Goal: Task Accomplishment & Management: Use online tool/utility

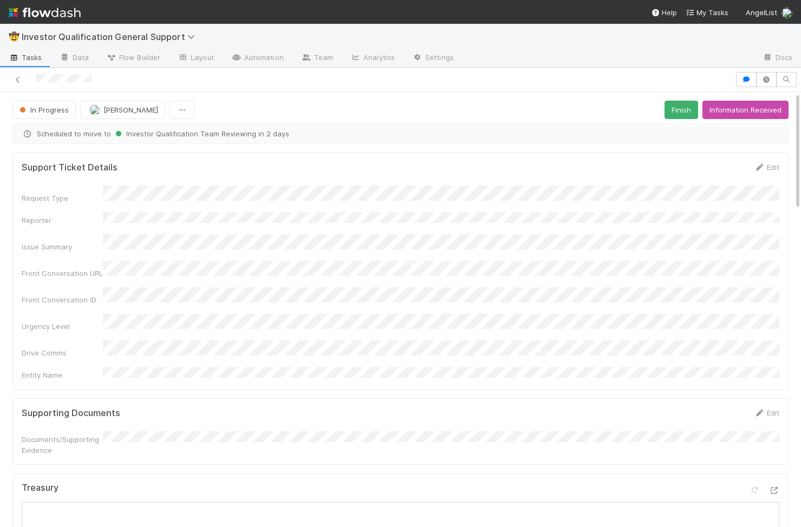
scroll to position [0, 3]
click at [18, 76] on icon at bounding box center [17, 79] width 11 height 7
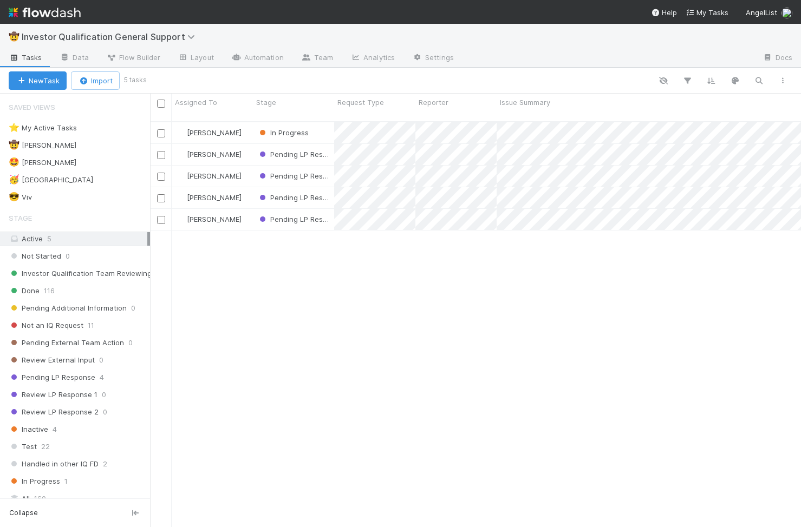
scroll to position [414, 651]
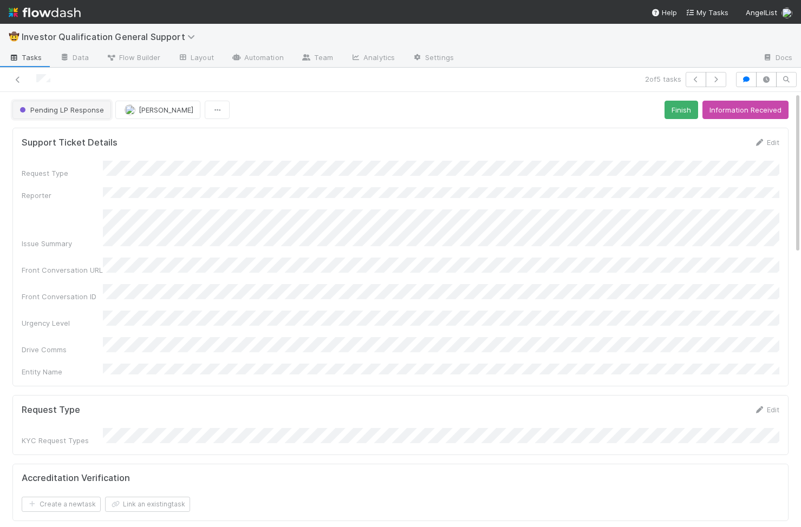
click at [66, 107] on span "Pending LP Response" at bounding box center [60, 110] width 87 height 9
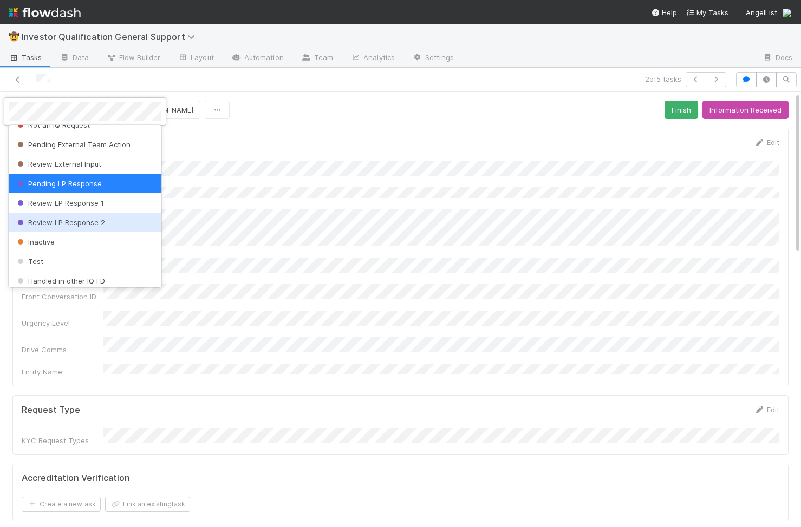
scroll to position [115, 0]
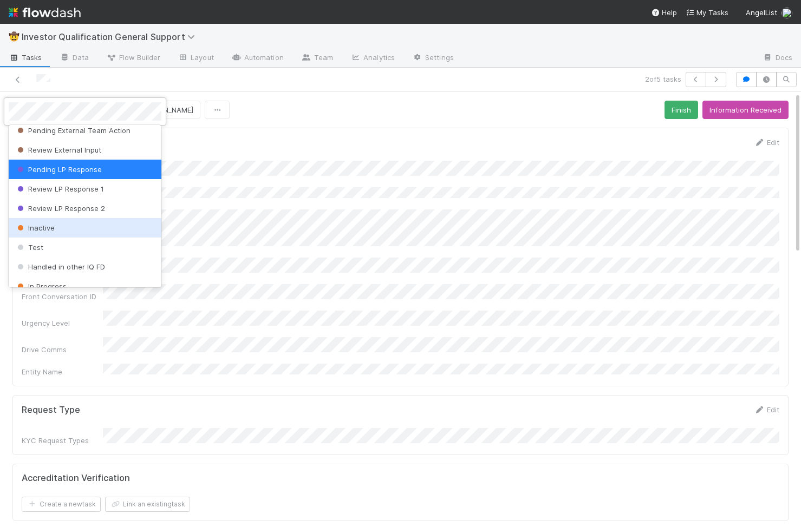
click at [79, 218] on div "Inactive" at bounding box center [85, 227] width 153 height 19
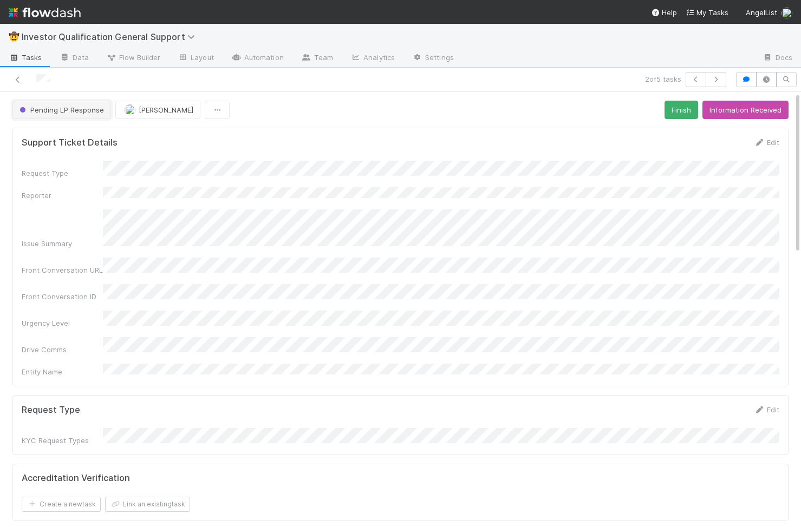
click at [86, 112] on span "Pending LP Response" at bounding box center [60, 110] width 87 height 9
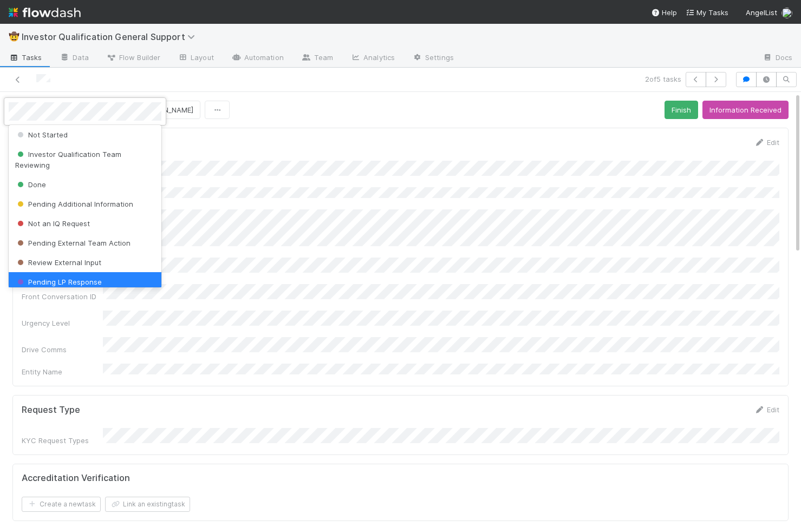
scroll to position [0, 0]
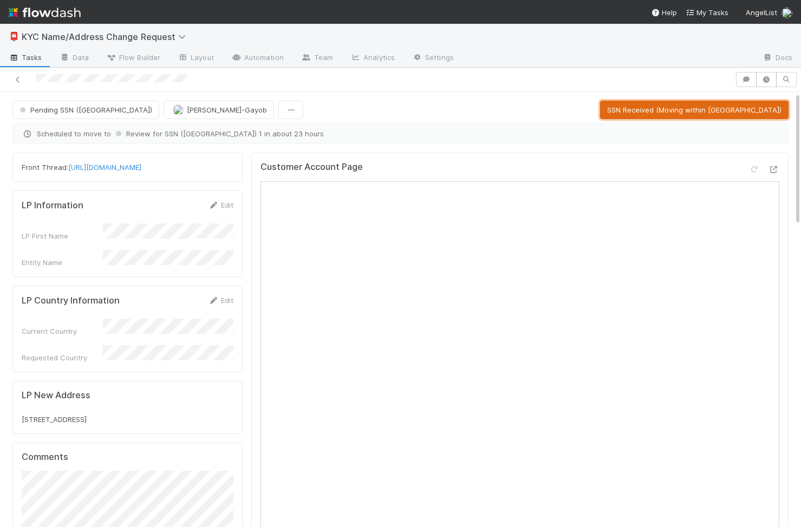
click at [709, 108] on button "SSN Received (Moving within US)" at bounding box center [694, 110] width 188 height 18
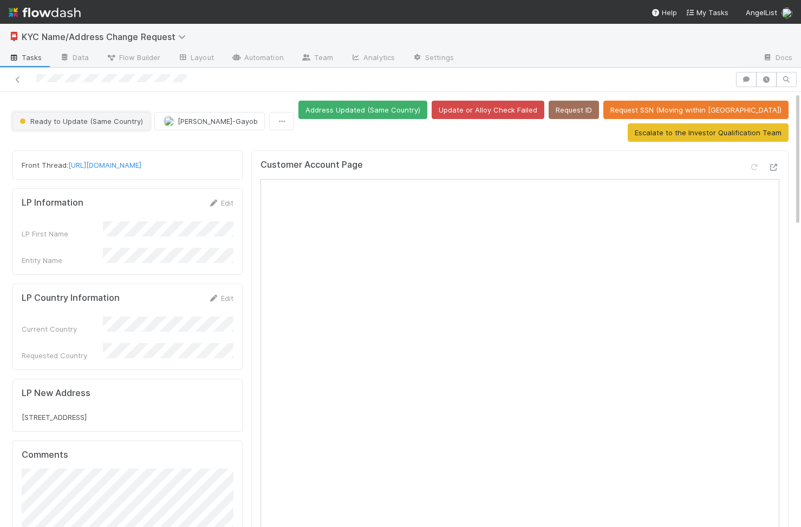
click at [61, 122] on span "Ready to Update (Same Country)" at bounding box center [80, 121] width 126 height 9
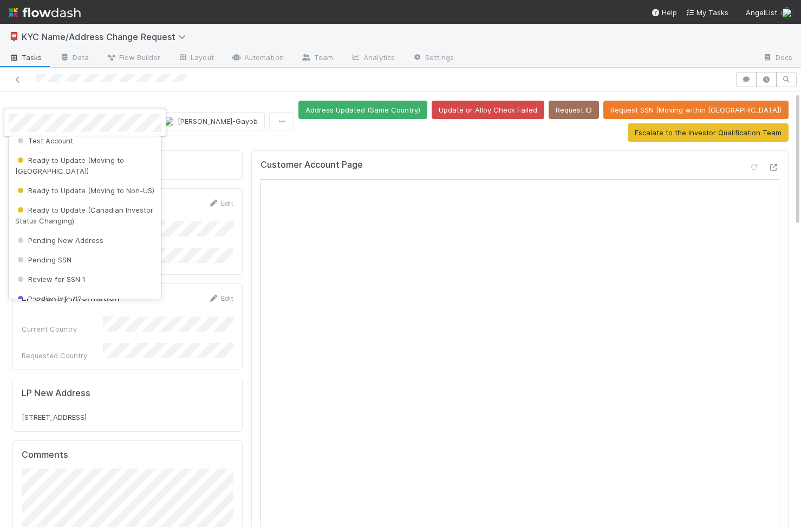
scroll to position [282, 0]
click at [134, 164] on div "Ready to Update (Moving to US)" at bounding box center [85, 164] width 153 height 30
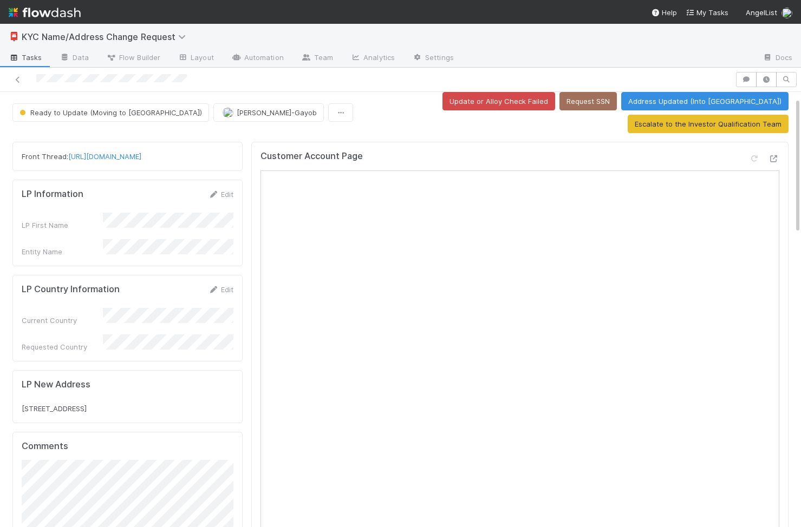
scroll to position [18, 0]
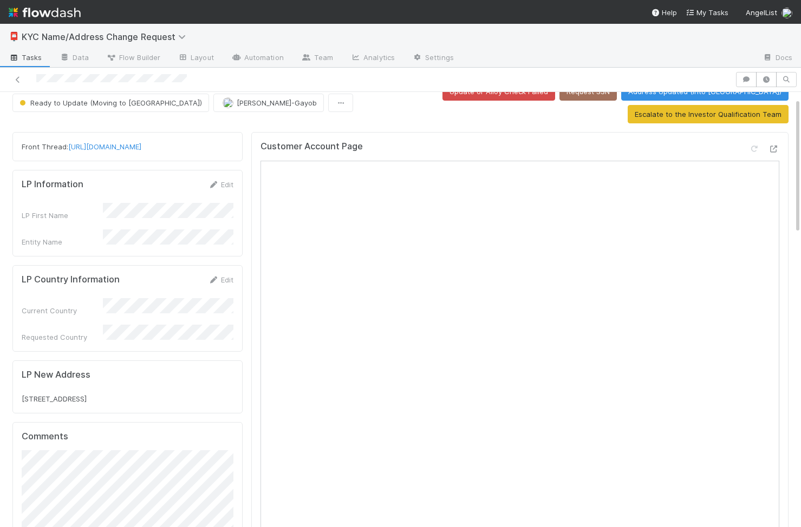
drag, startPoint x: 112, startPoint y: 365, endPoint x: 20, endPoint y: 365, distance: 91.5
click at [20, 365] on div "LP New Address 1961 Filbert Street APT 205 San Francisco, CA 94123" at bounding box center [127, 387] width 230 height 53
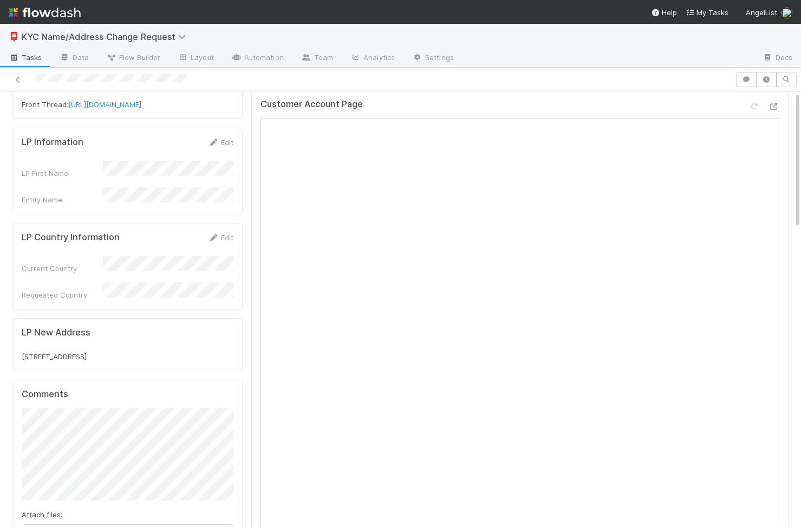
scroll to position [0, 0]
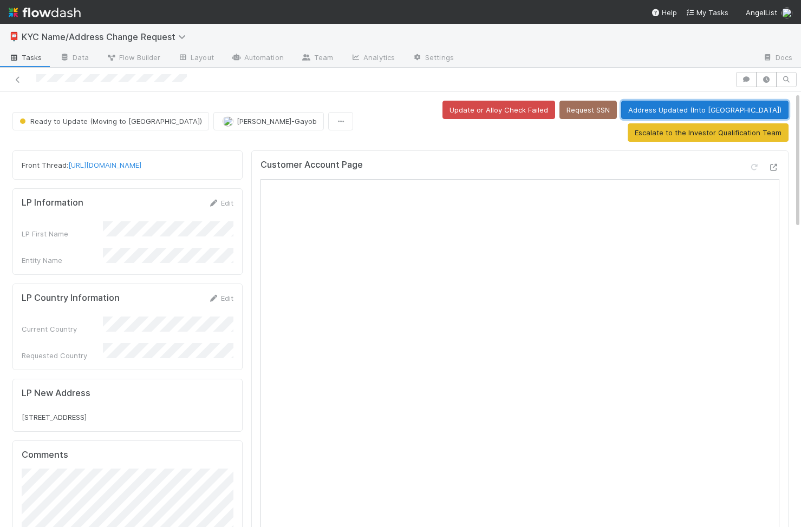
click at [621, 115] on button "Address Updated (Into US)" at bounding box center [704, 110] width 167 height 18
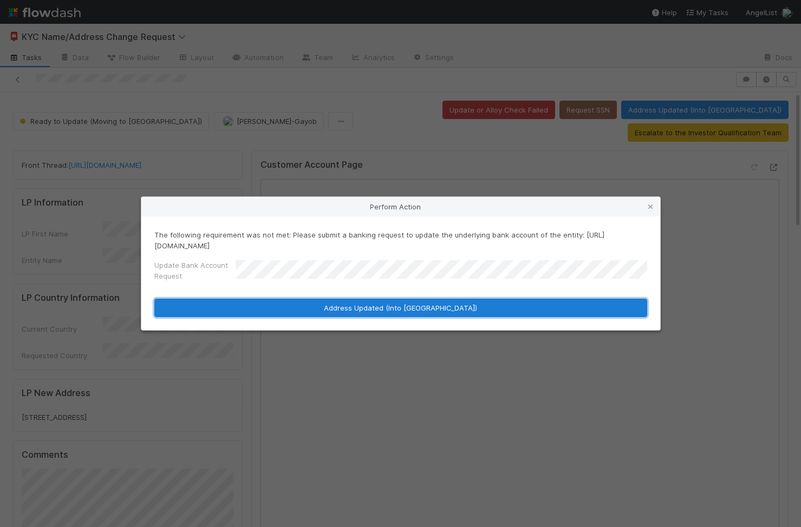
click at [428, 308] on button "Address Updated (Into US)" at bounding box center [400, 308] width 493 height 18
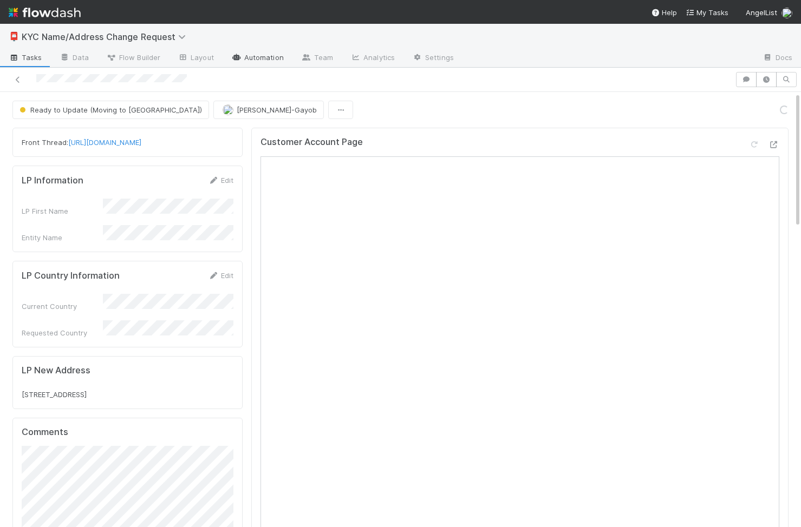
click at [256, 51] on link "Automation" at bounding box center [258, 58] width 70 height 17
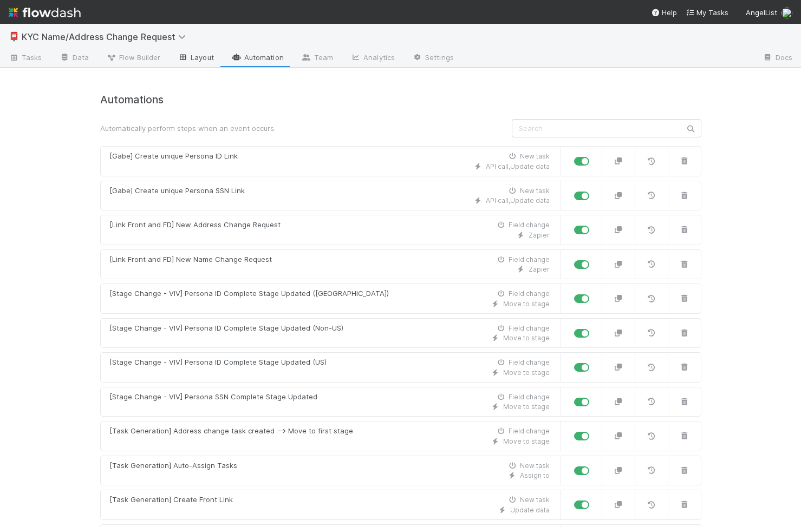
click at [202, 57] on link "Layout" at bounding box center [196, 58] width 54 height 17
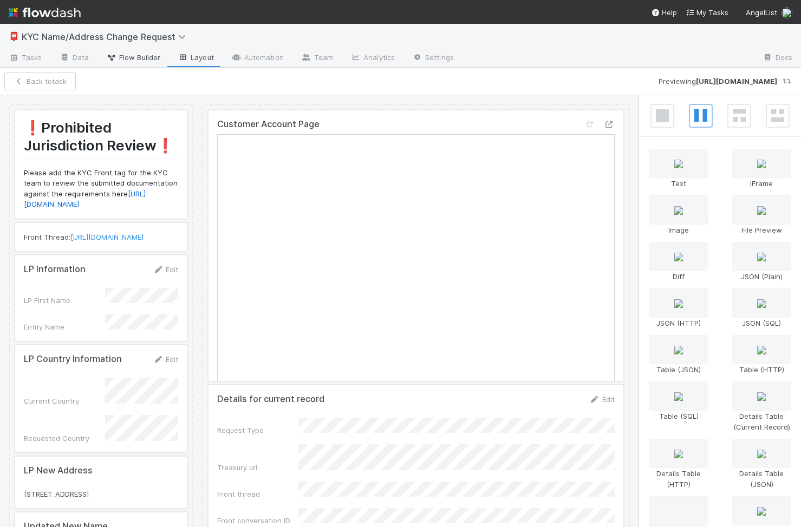
click at [131, 61] on span "Flow Builder" at bounding box center [133, 57] width 54 height 11
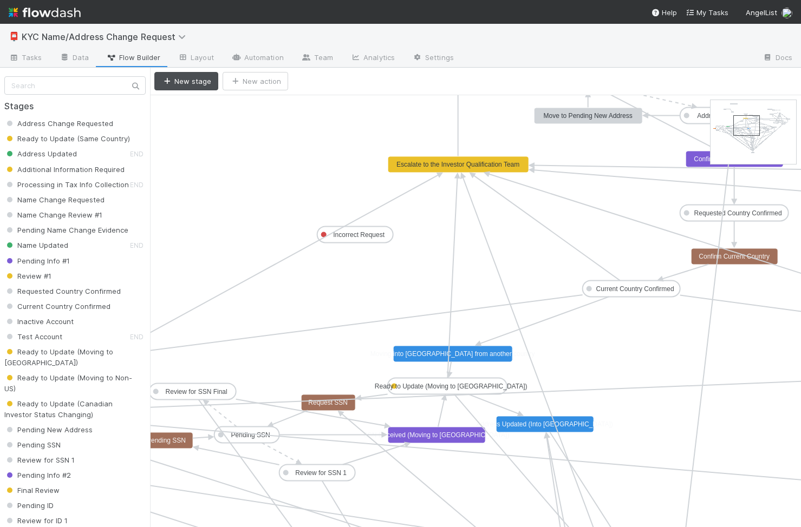
drag, startPoint x: 733, startPoint y: 119, endPoint x: 755, endPoint y: 134, distance: 26.9
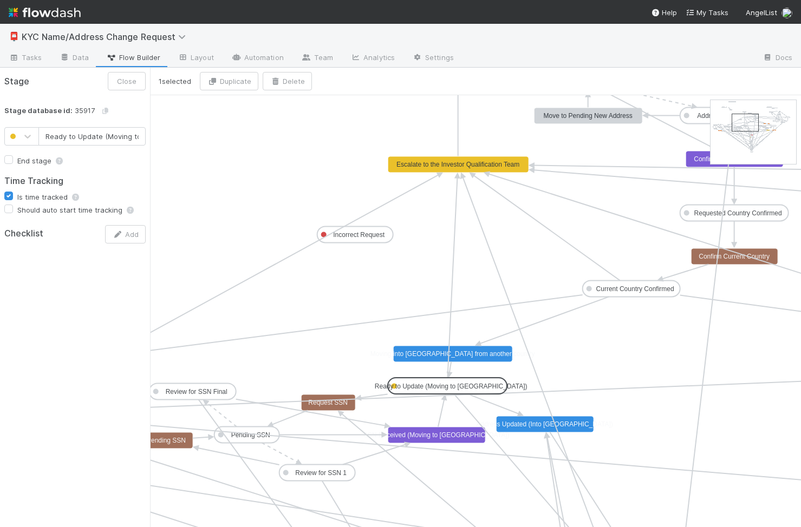
scroll to position [0, 15]
click at [475, 388] on text "Ready to Update (Moving to US)" at bounding box center [451, 387] width 153 height 8
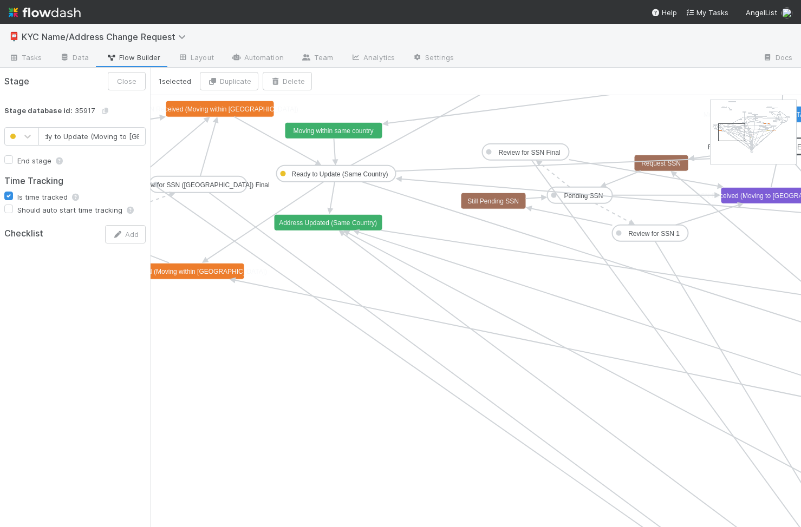
drag, startPoint x: 744, startPoint y: 127, endPoint x: 731, endPoint y: 137, distance: 16.2
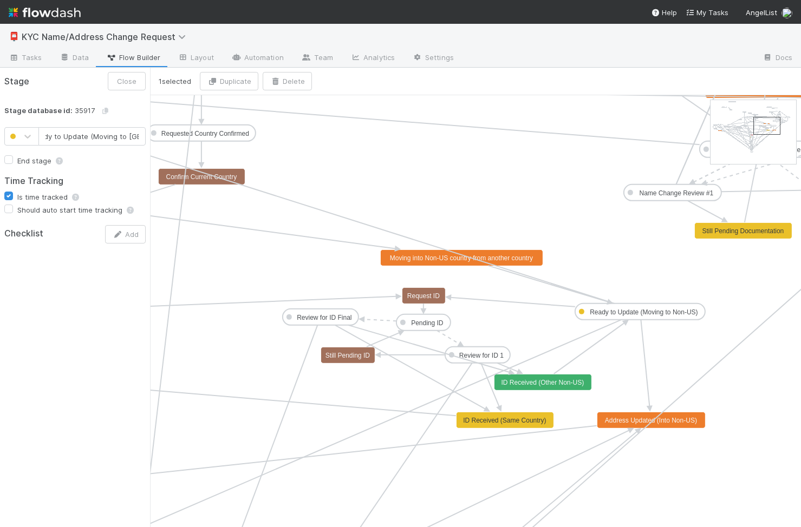
drag, startPoint x: 738, startPoint y: 128, endPoint x: 772, endPoint y: 121, distance: 34.7
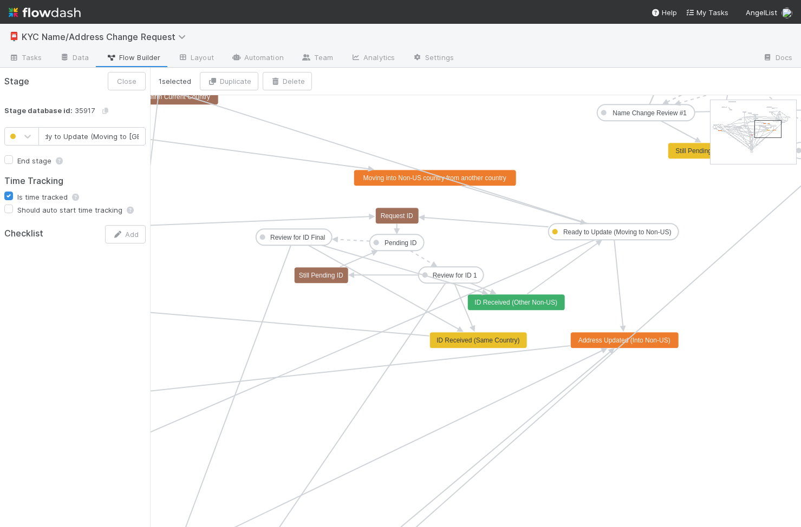
click at [655, 345] on rect at bounding box center [624, 340] width 108 height 16
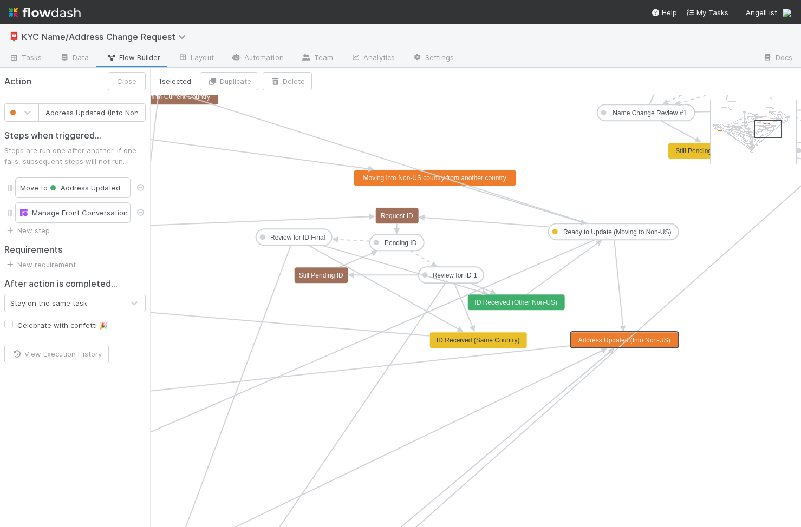
scroll to position [0, 14]
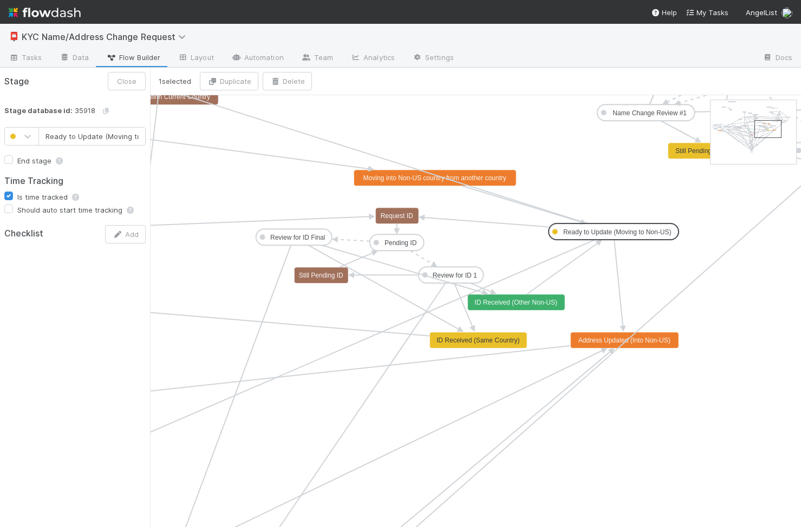
scroll to position [0, 31]
click at [596, 227] on rect at bounding box center [613, 232] width 130 height 16
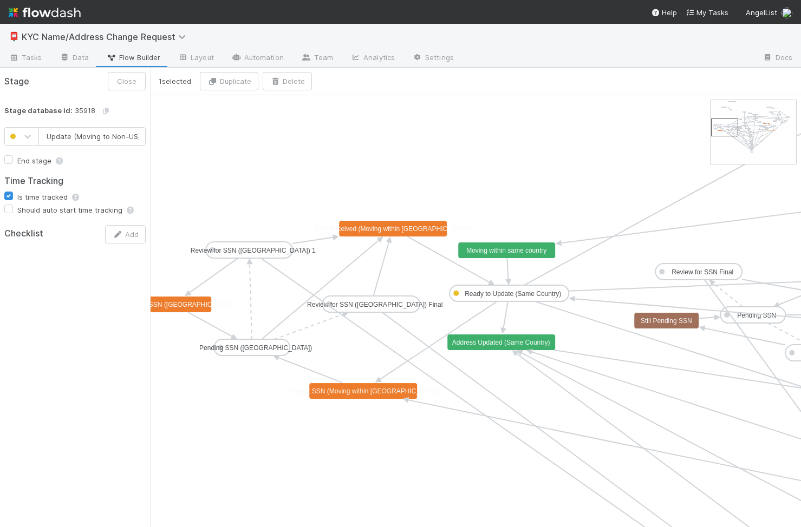
click at [490, 343] on text "Address Updated (Same Country)" at bounding box center [501, 343] width 98 height 8
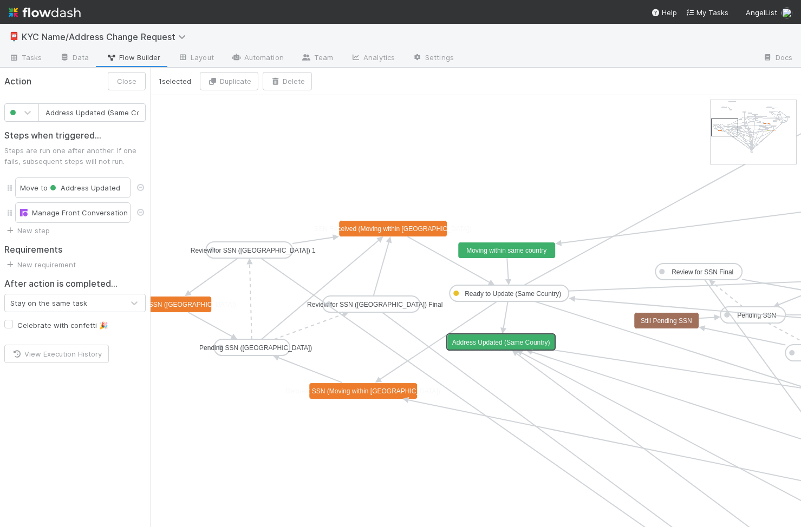
scroll to position [0, 19]
click at [498, 297] on text "Ready to Update (Same Country)" at bounding box center [513, 294] width 96 height 8
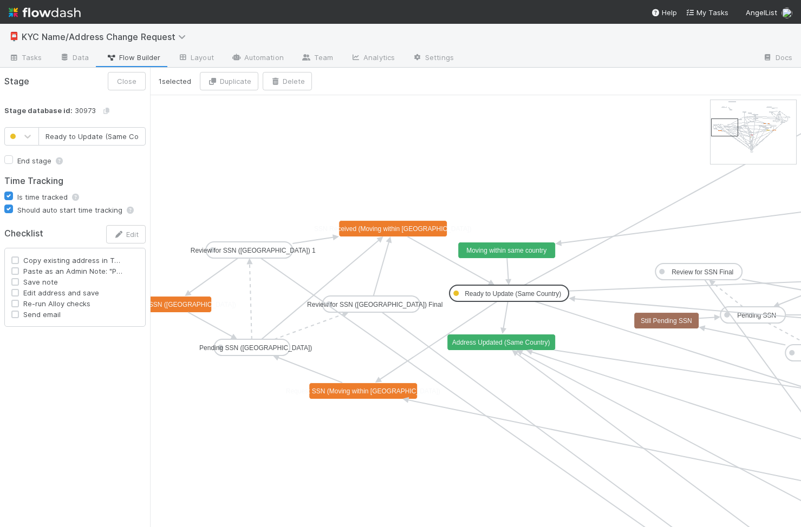
scroll to position [0, 17]
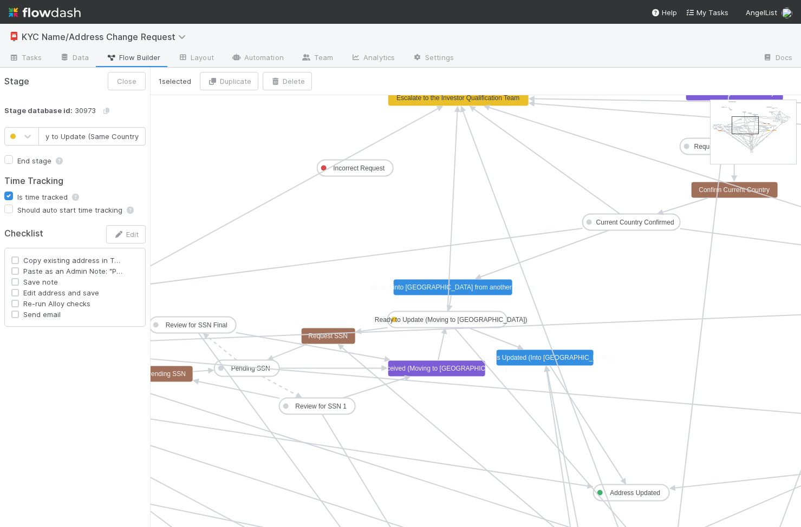
type input "Ready to Update (Moving to US)"
checkbox input "false"
click at [488, 319] on text "Ready to Update (Moving to US)" at bounding box center [451, 320] width 153 height 8
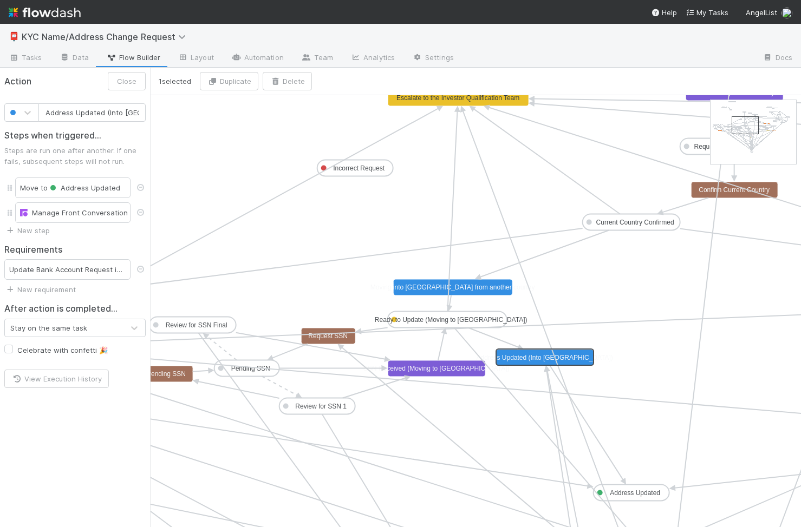
click at [535, 363] on rect at bounding box center [544, 358] width 97 height 16
click at [140, 268] on icon at bounding box center [140, 269] width 11 height 7
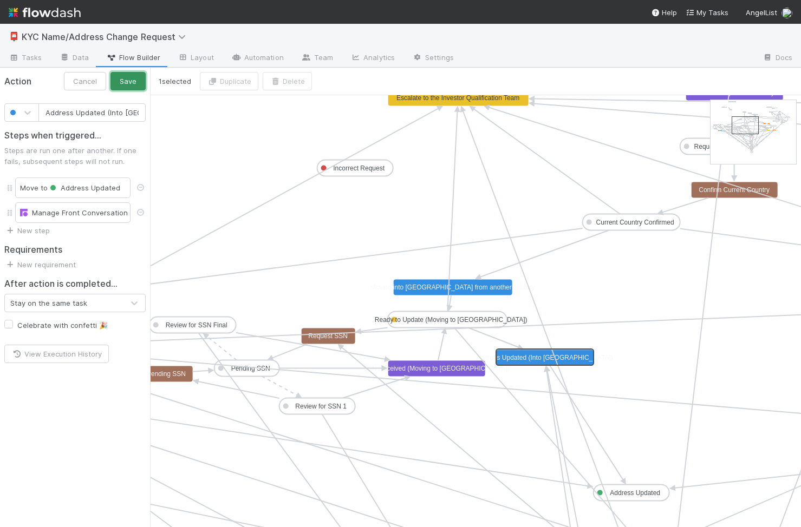
click at [130, 77] on button "Save" at bounding box center [127, 81] width 35 height 18
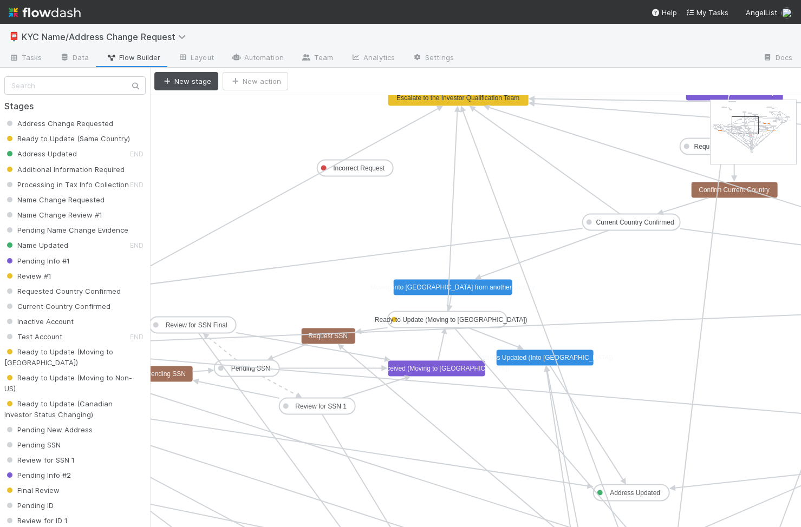
click at [473, 289] on text "Moving into US from another country" at bounding box center [452, 288] width 165 height 8
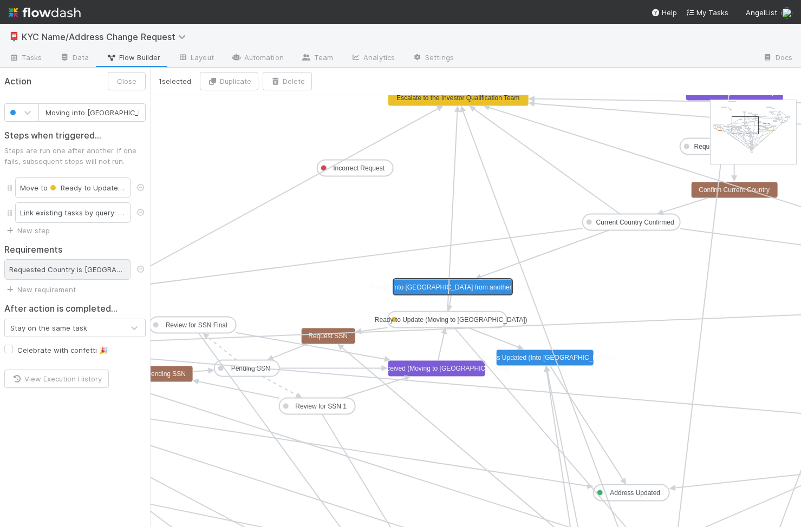
click at [108, 273] on div "Requested Country is United States of America" at bounding box center [67, 269] width 126 height 21
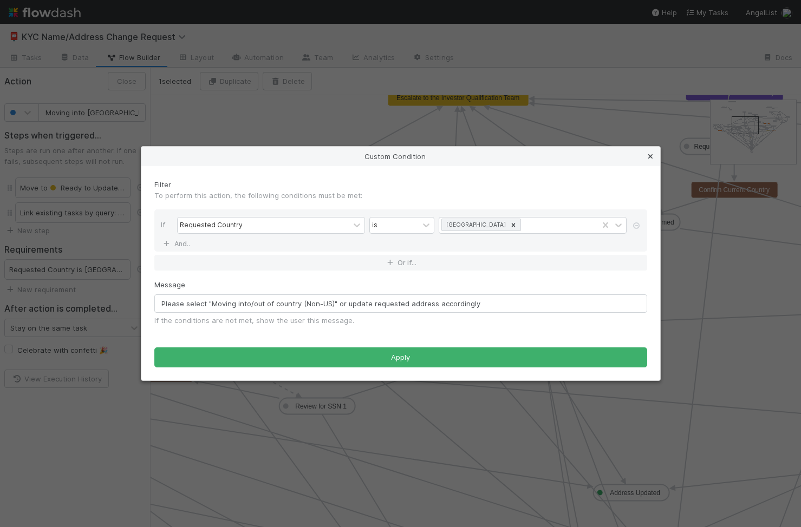
click at [651, 153] on icon at bounding box center [650, 156] width 11 height 7
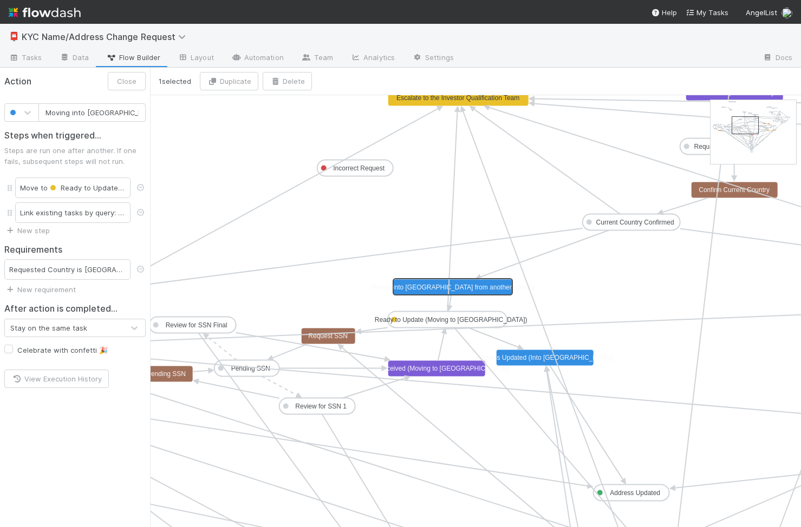
type input "Address Updated (Into US)"
click at [538, 359] on text "Address Updated (Into US)" at bounding box center [544, 358] width 136 height 8
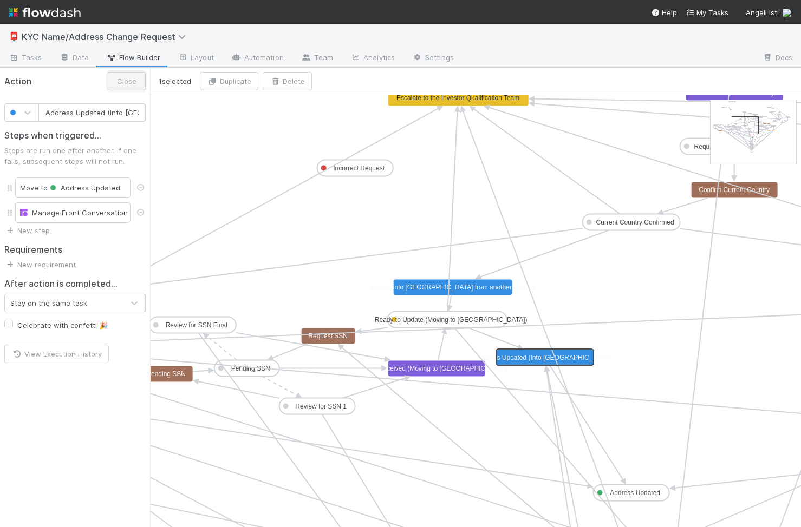
click at [120, 81] on button "Close" at bounding box center [127, 81] width 38 height 18
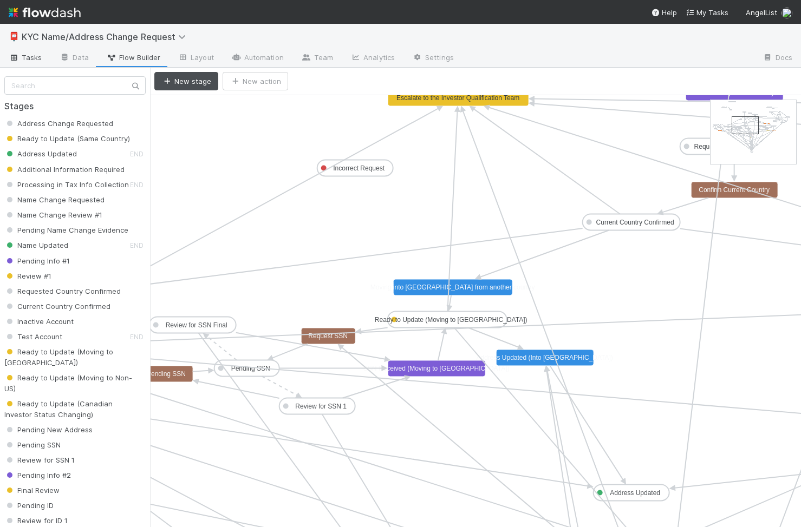
click at [28, 54] on span "Tasks" at bounding box center [26, 57] width 34 height 11
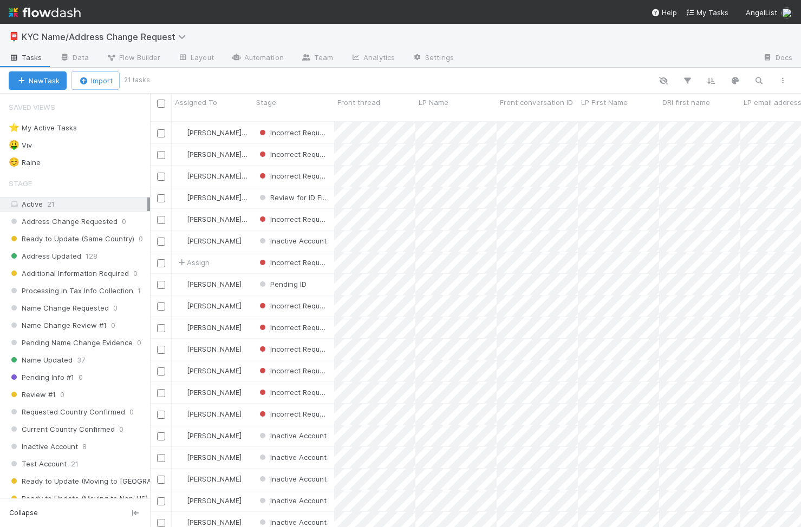
scroll to position [414, 651]
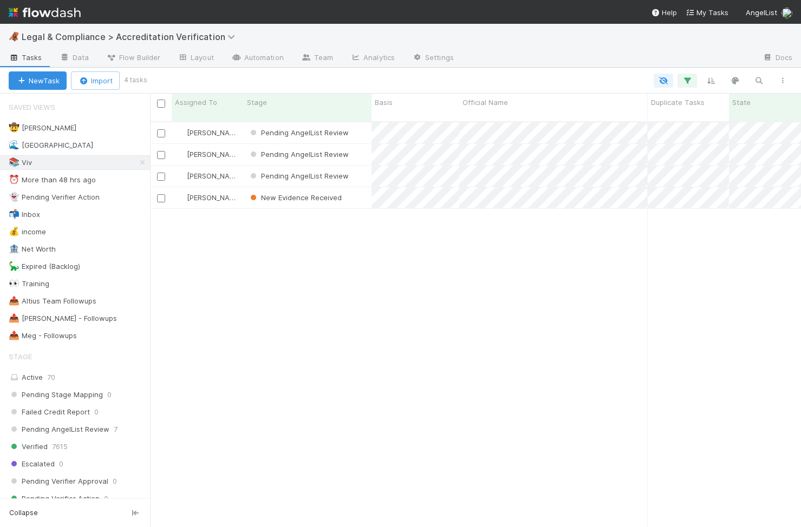
scroll to position [414, 651]
click at [757, 79] on icon "button" at bounding box center [758, 81] width 11 height 10
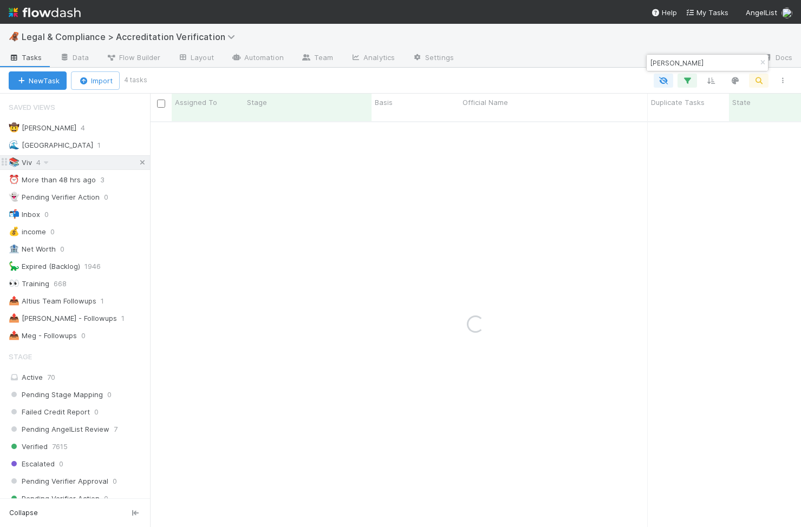
click at [140, 163] on icon at bounding box center [142, 162] width 11 height 7
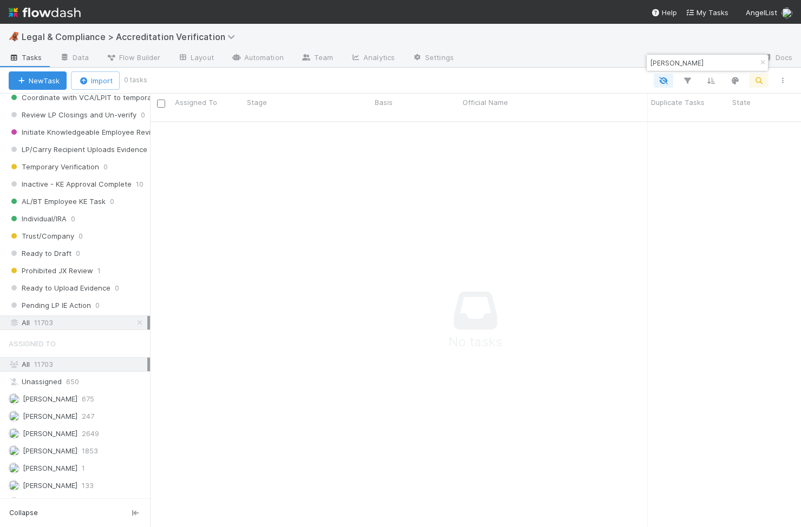
scroll to position [959, 0]
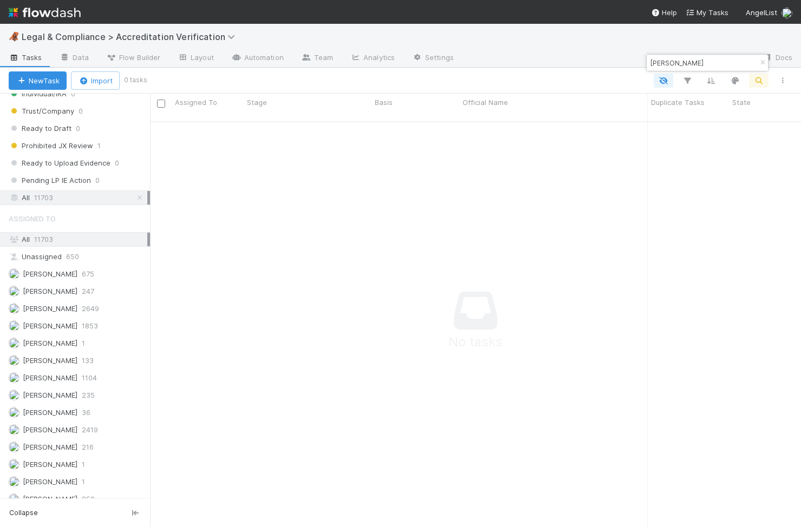
click at [684, 64] on input "Vladim Kalutski" at bounding box center [702, 62] width 108 height 13
paste input "Gary Zaccagnin"
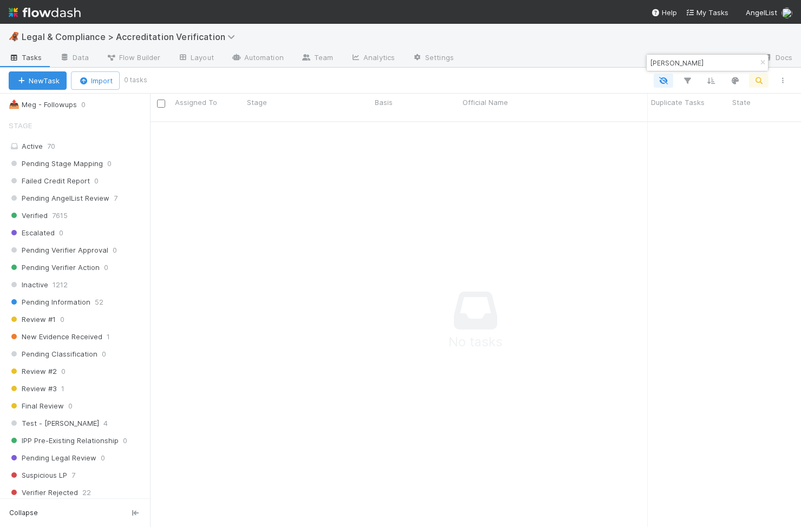
scroll to position [0, 0]
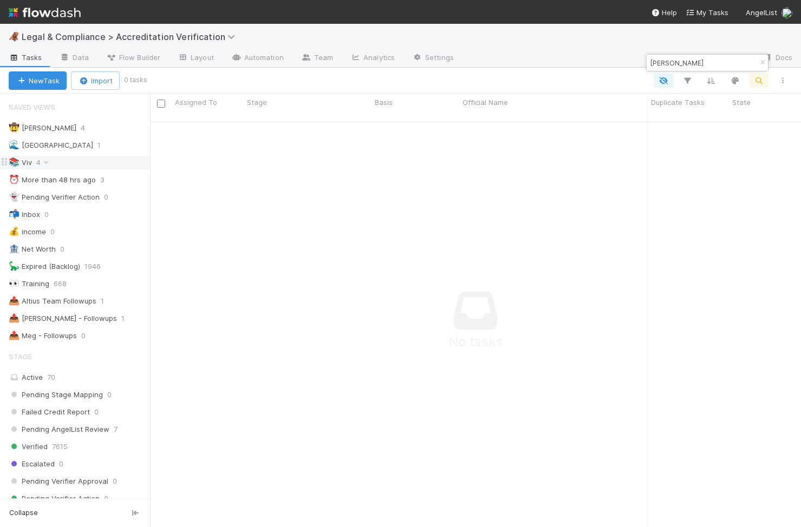
click at [703, 57] on input "Gary Zaccagnini" at bounding box center [702, 62] width 108 height 13
paste input "Alfred Wahlforss"
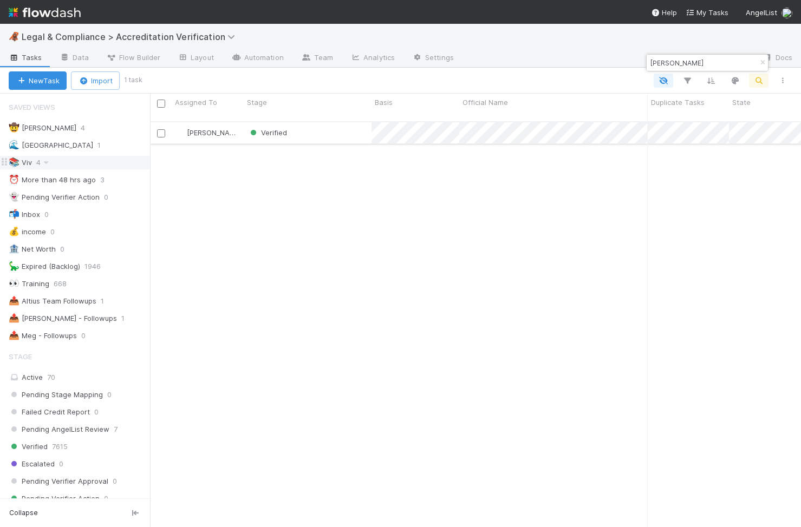
type input "Alfred Wahlforss"
click at [312, 122] on div "Verified" at bounding box center [308, 132] width 128 height 21
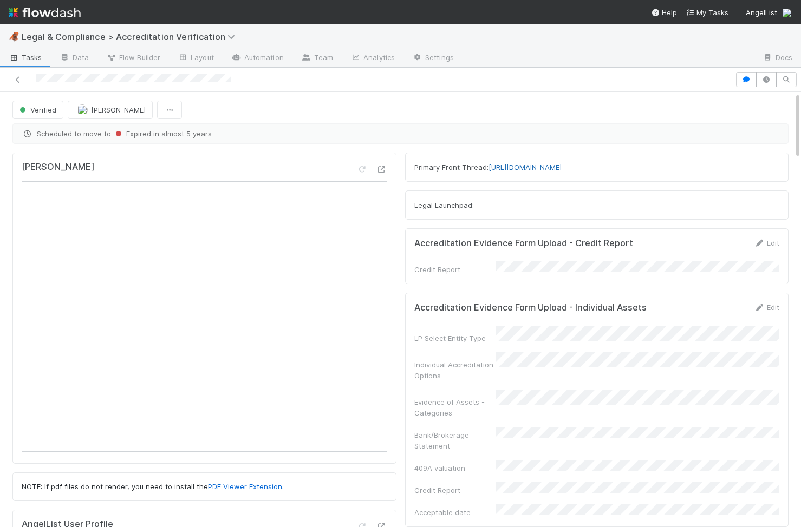
click at [550, 171] on link "https://app.frontapp.com/open/cnv_qenwljb" at bounding box center [524, 167] width 73 height 9
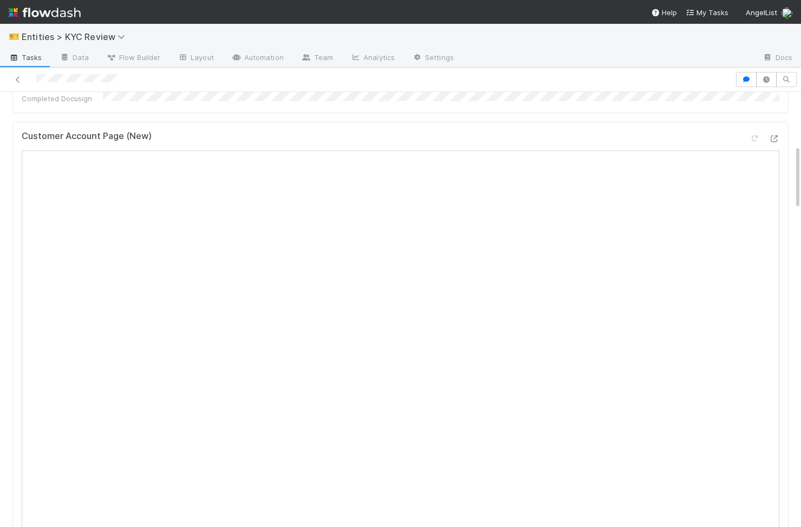
scroll to position [359, 0]
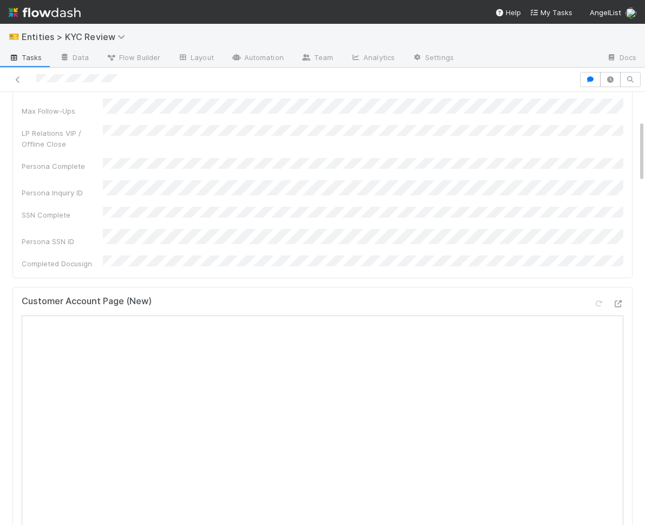
scroll to position [217, 0]
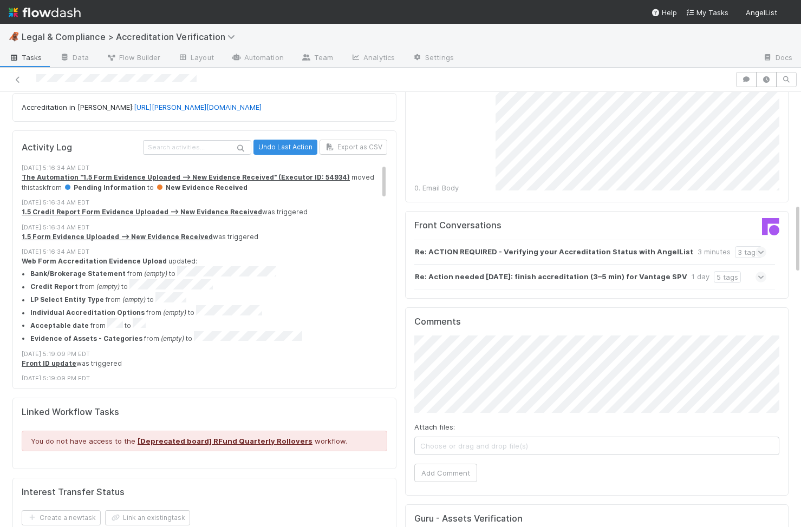
scroll to position [864, 0]
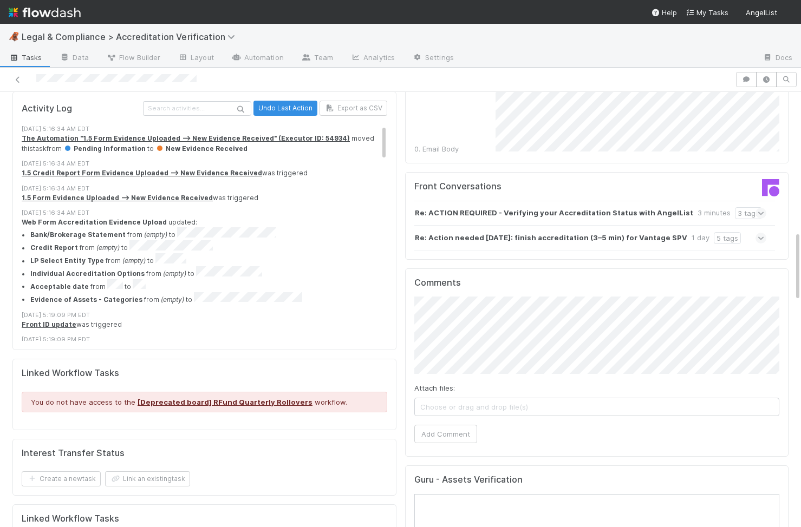
click at [406, 280] on div "Comments Attach files: Choose or drag and drop file(s) Add Comment" at bounding box center [597, 363] width 384 height 189
click at [450, 425] on button "Add Comment" at bounding box center [445, 434] width 63 height 18
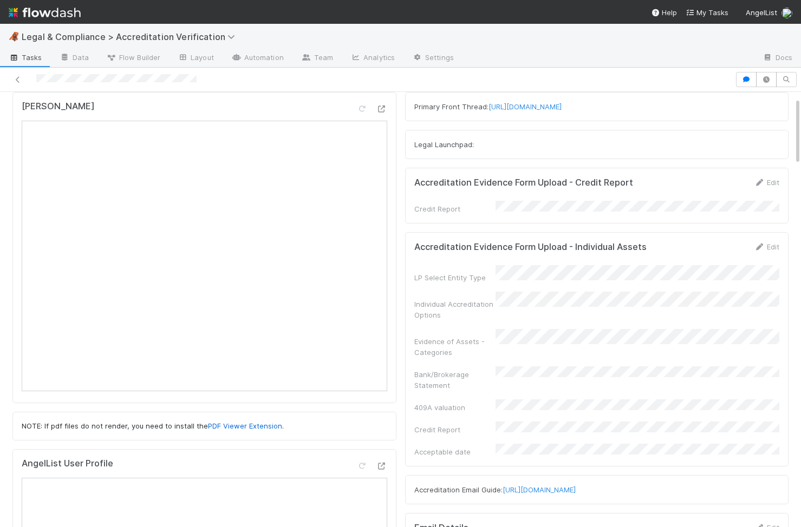
scroll to position [0, 0]
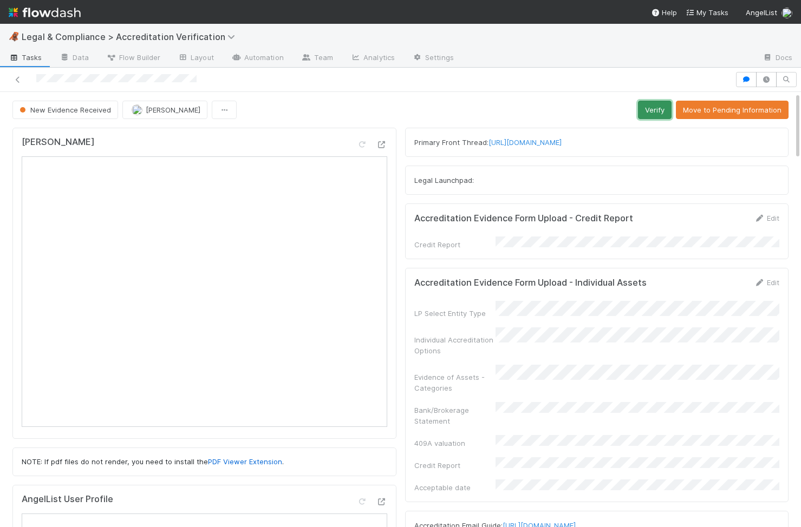
click at [644, 109] on button "Verify" at bounding box center [655, 110] width 34 height 18
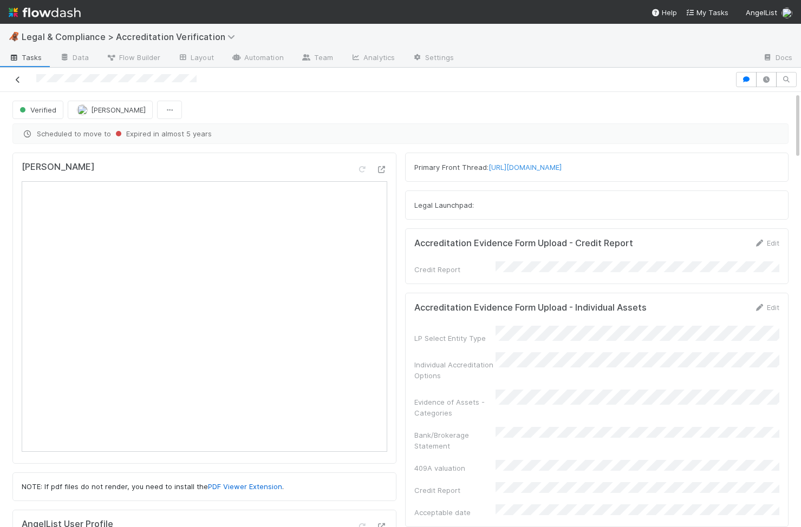
click at [16, 81] on icon at bounding box center [17, 79] width 11 height 7
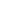
scroll to position [1, 1]
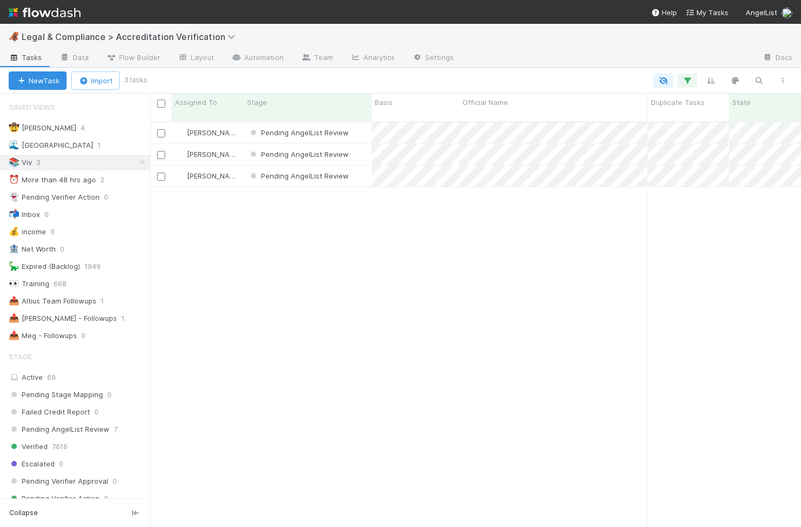
scroll to position [414, 651]
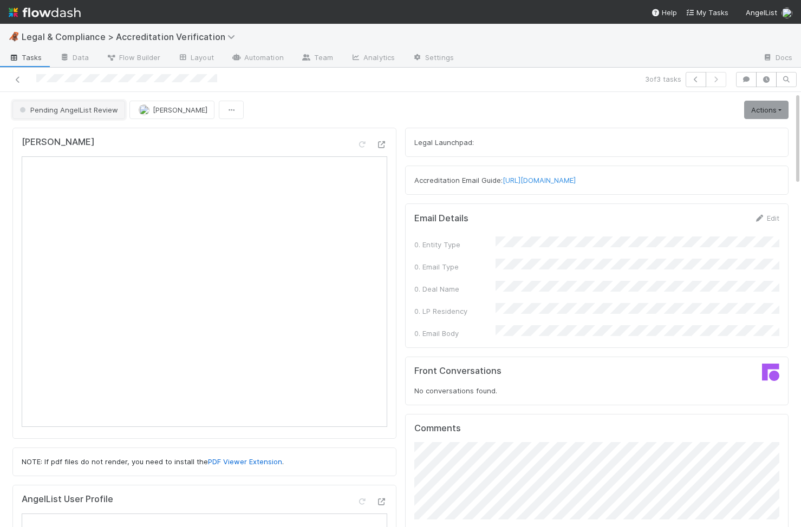
click at [103, 108] on span "Pending AngelList Review" at bounding box center [67, 110] width 101 height 9
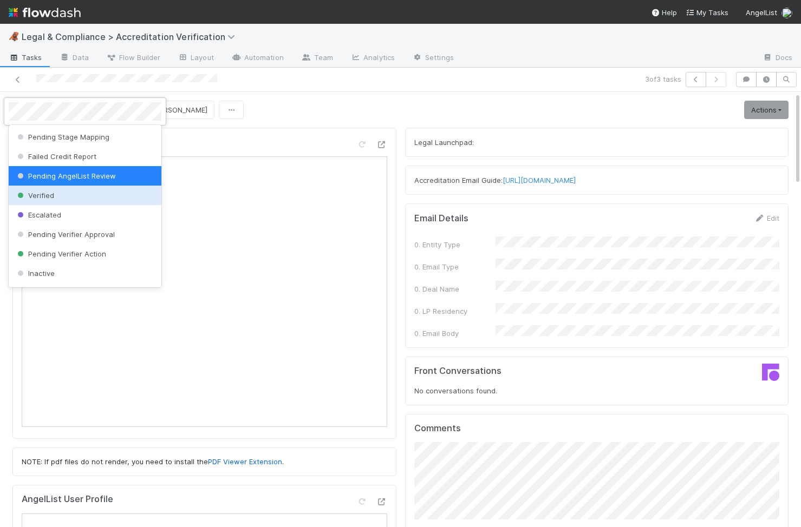
click at [83, 191] on div "Verified" at bounding box center [85, 195] width 153 height 19
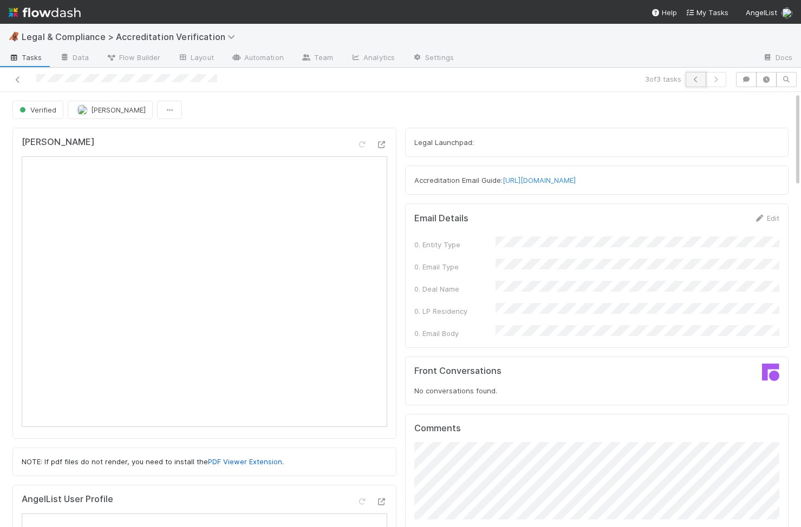
click at [692, 81] on icon "button" at bounding box center [695, 79] width 11 height 6
click at [762, 113] on link "Actions" at bounding box center [766, 110] width 44 height 18
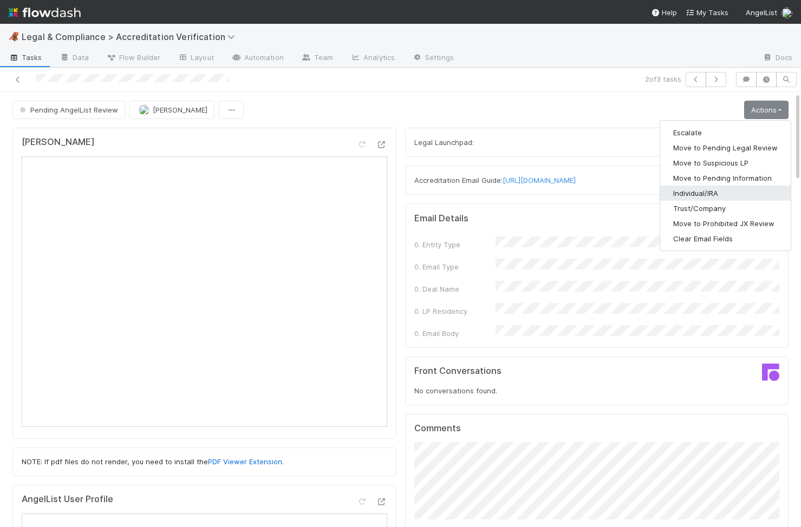
click at [698, 192] on button "Individual/IRA" at bounding box center [725, 193] width 130 height 15
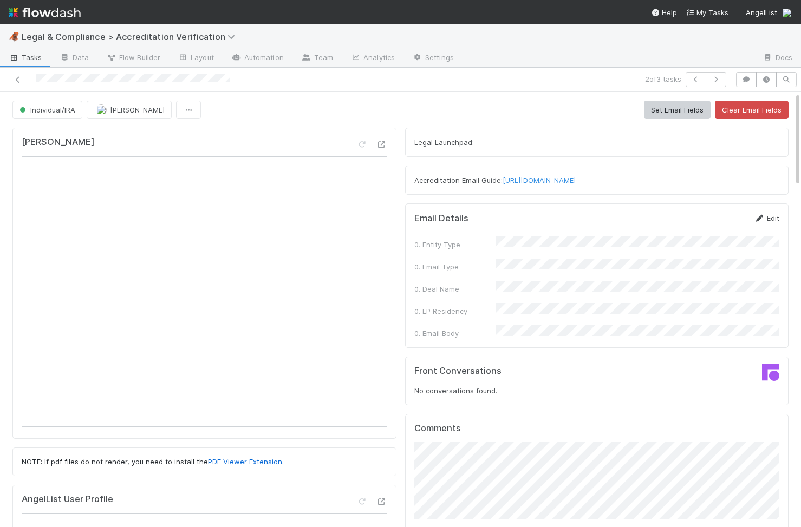
click at [772, 216] on link "Edit" at bounding box center [766, 218] width 25 height 9
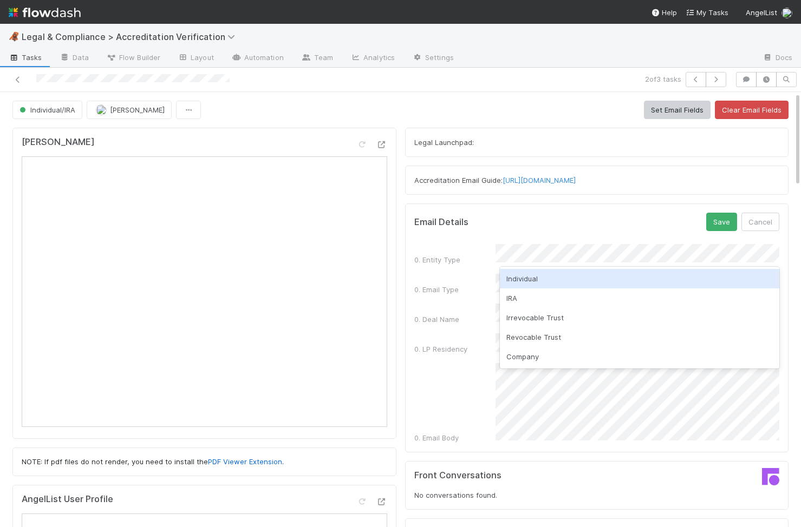
click at [526, 270] on div "Individual" at bounding box center [640, 278] width 280 height 19
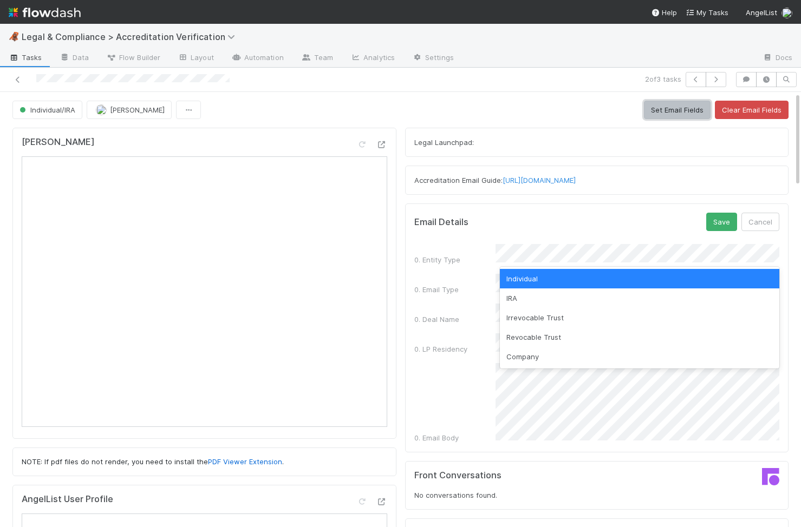
click at [683, 114] on button "Set Email Fields" at bounding box center [677, 110] width 67 height 18
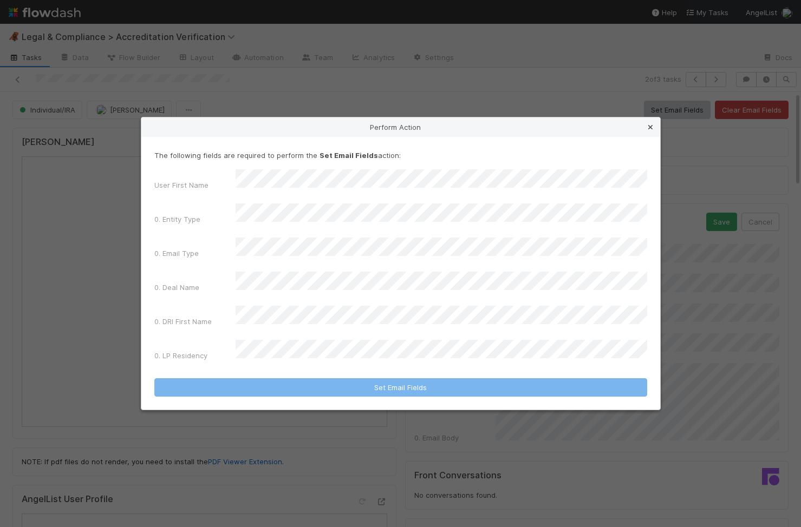
click at [653, 131] on icon at bounding box center [650, 127] width 11 height 7
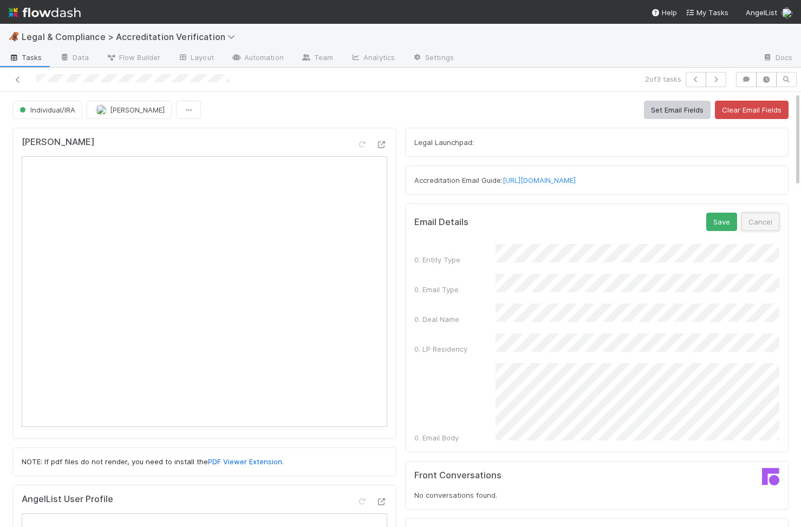
click at [766, 219] on button "Cancel" at bounding box center [760, 222] width 38 height 18
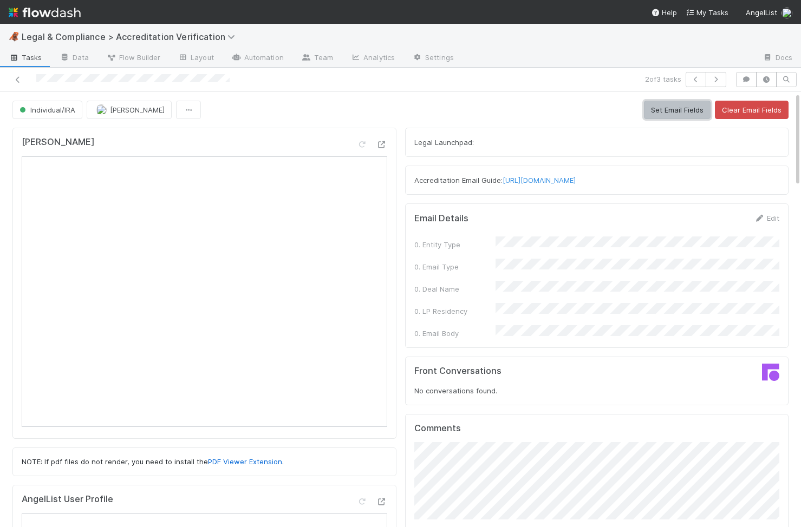
click at [683, 111] on button "Set Email Fields" at bounding box center [677, 110] width 67 height 18
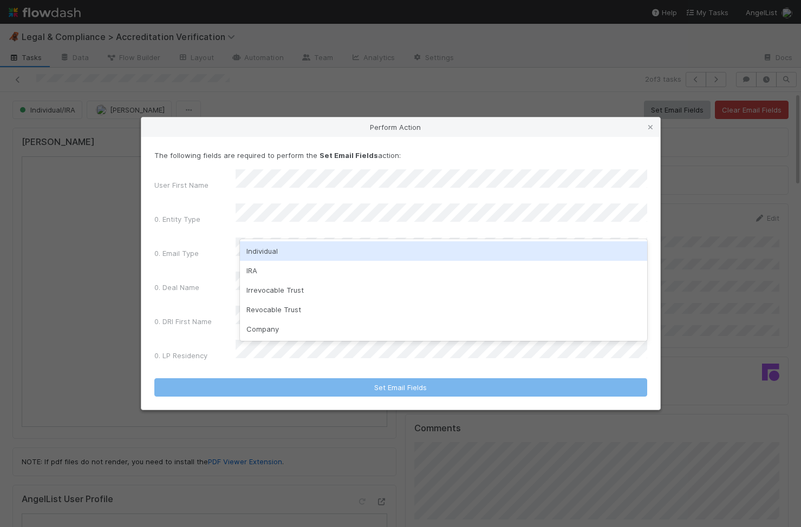
click at [358, 256] on div "Individual" at bounding box center [443, 250] width 407 height 19
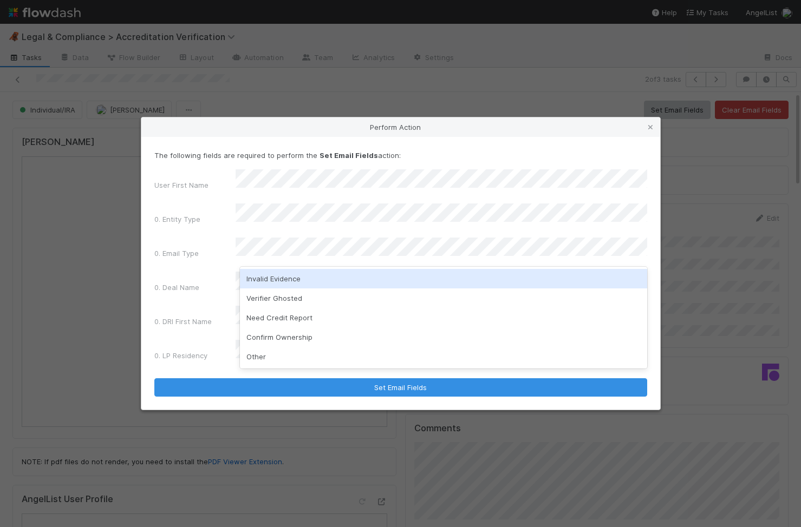
click at [340, 283] on div "Invalid Evidence" at bounding box center [443, 278] width 407 height 19
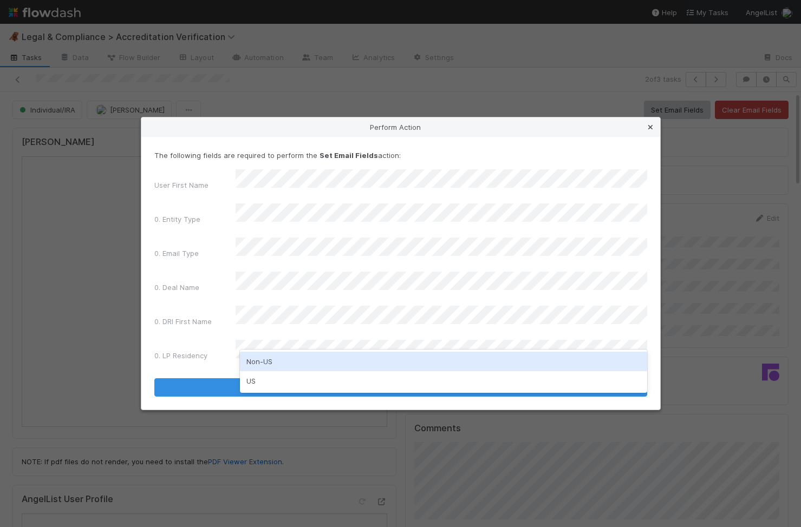
click at [652, 131] on icon at bounding box center [650, 127] width 11 height 7
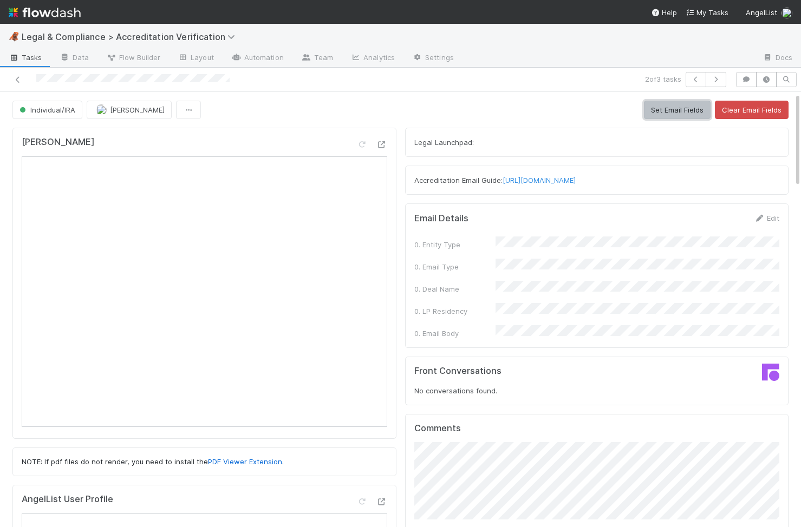
scroll to position [144, 0]
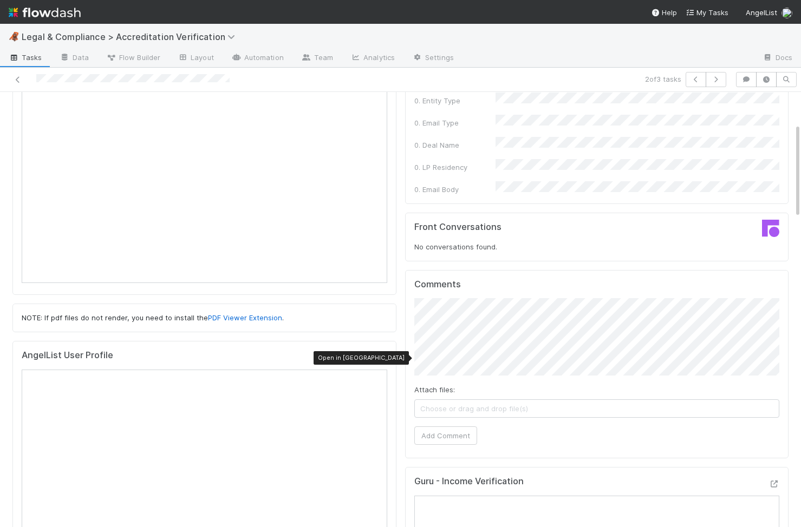
click at [382, 354] on div at bounding box center [381, 357] width 11 height 11
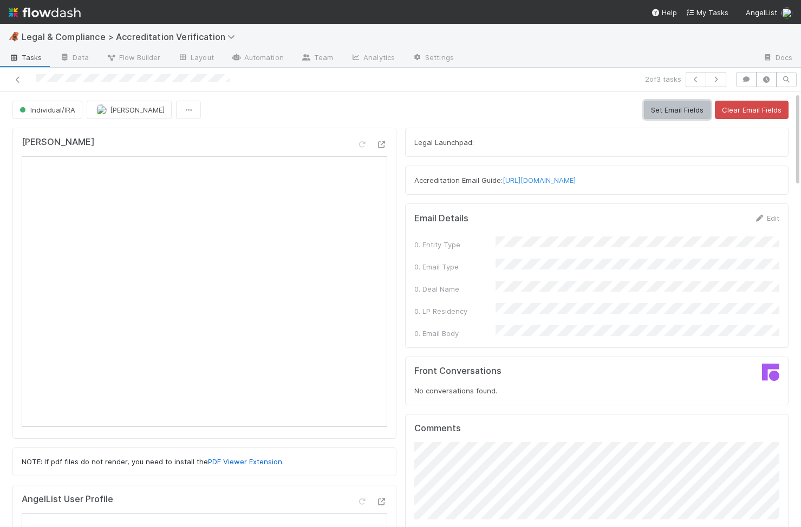
click at [662, 112] on button "Set Email Fields" at bounding box center [677, 110] width 67 height 18
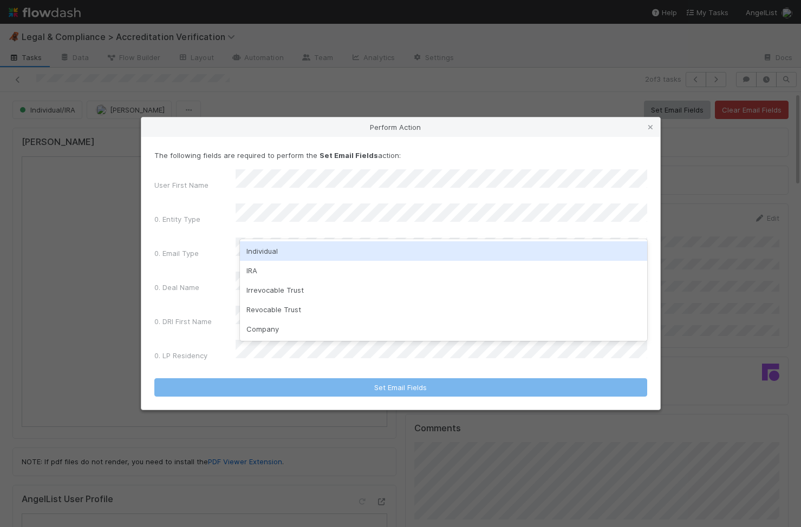
click at [288, 252] on div "Individual" at bounding box center [443, 250] width 407 height 19
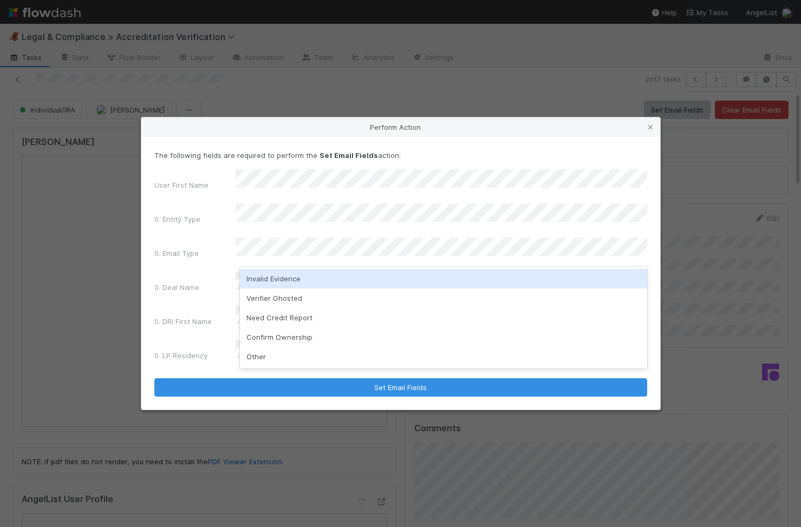
click at [289, 279] on div "Invalid Evidence" at bounding box center [443, 278] width 407 height 19
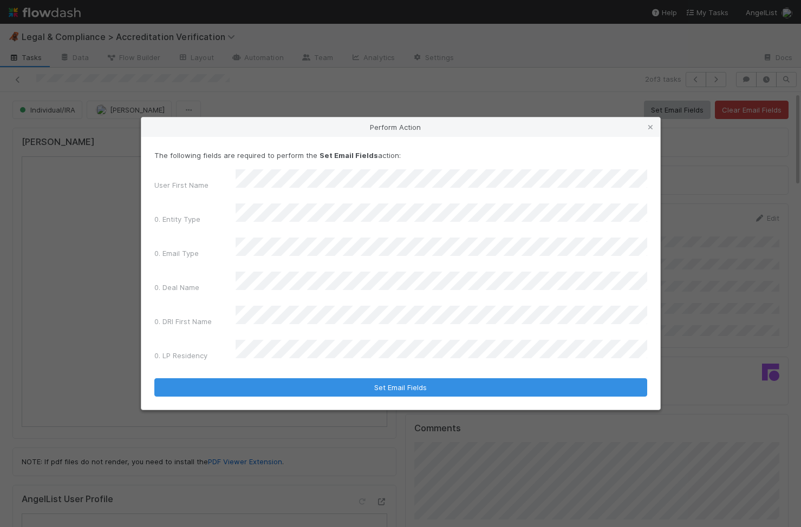
click at [656, 137] on div "Perform Action" at bounding box center [400, 126] width 519 height 19
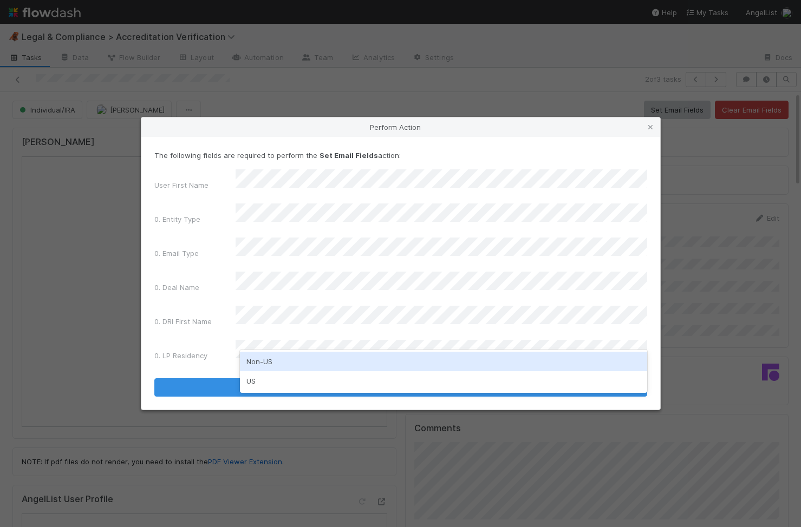
click at [259, 355] on div "Non-US" at bounding box center [443, 361] width 407 height 19
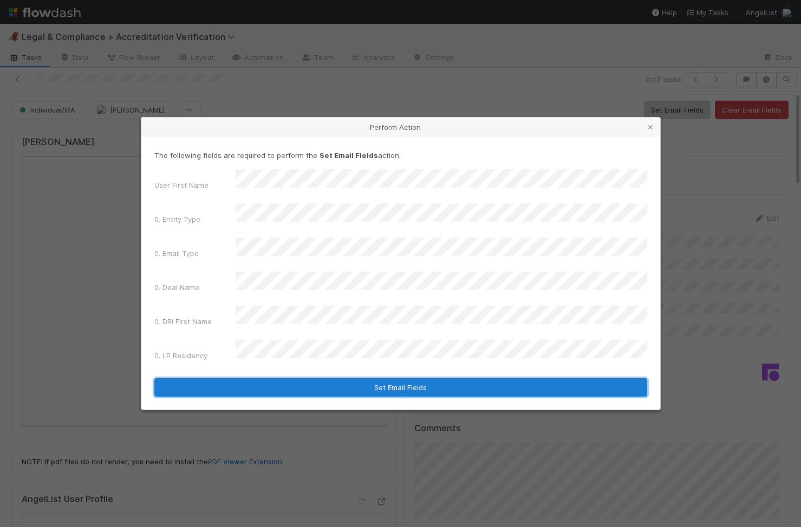
click at [260, 378] on button "Set Email Fields" at bounding box center [400, 387] width 493 height 18
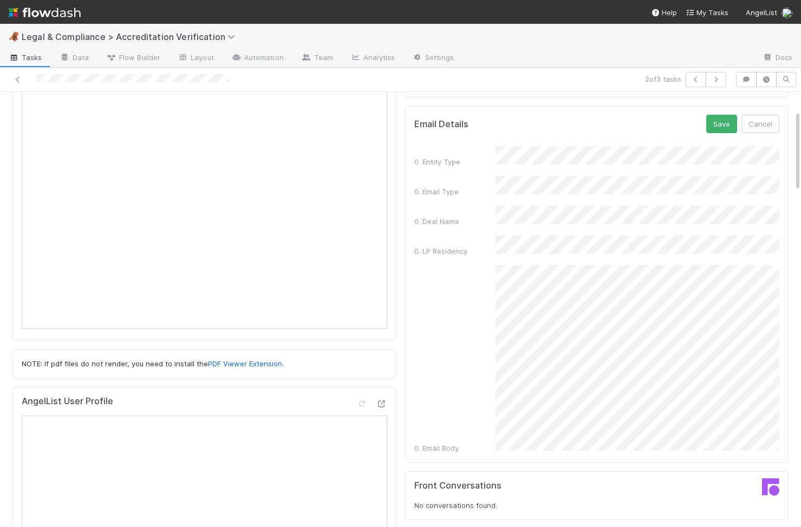
scroll to position [0, 3]
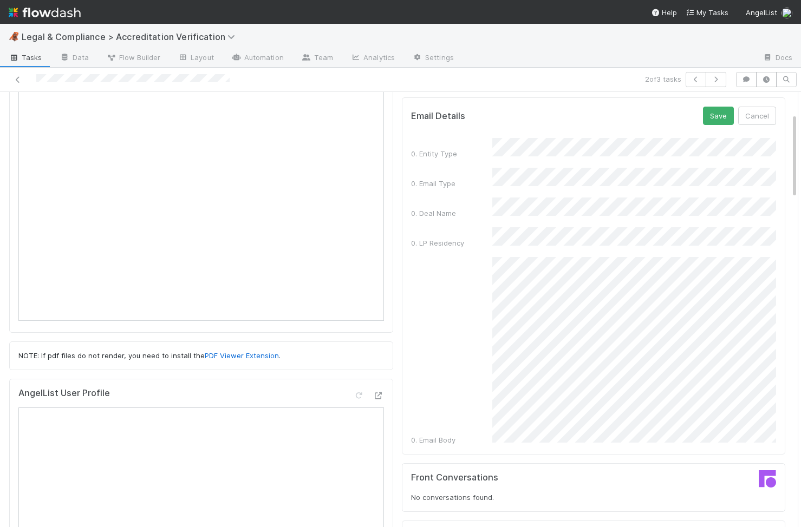
click at [485, 424] on div "0. Email Body" at bounding box center [593, 351] width 365 height 188
click at [716, 118] on button "Save" at bounding box center [718, 116] width 31 height 18
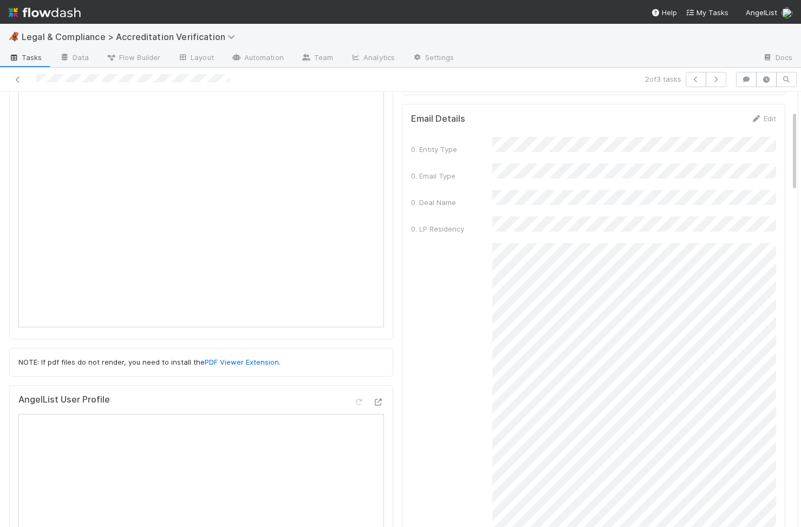
scroll to position [99, 0]
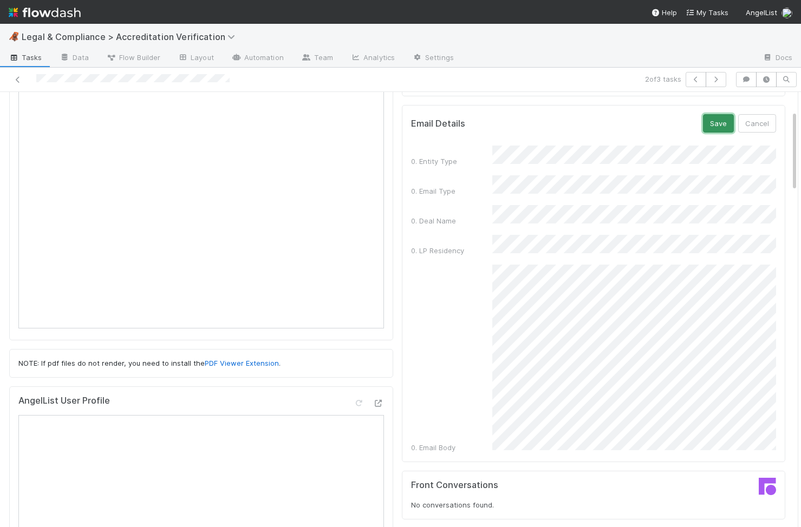
click at [712, 116] on button "Save" at bounding box center [718, 123] width 31 height 18
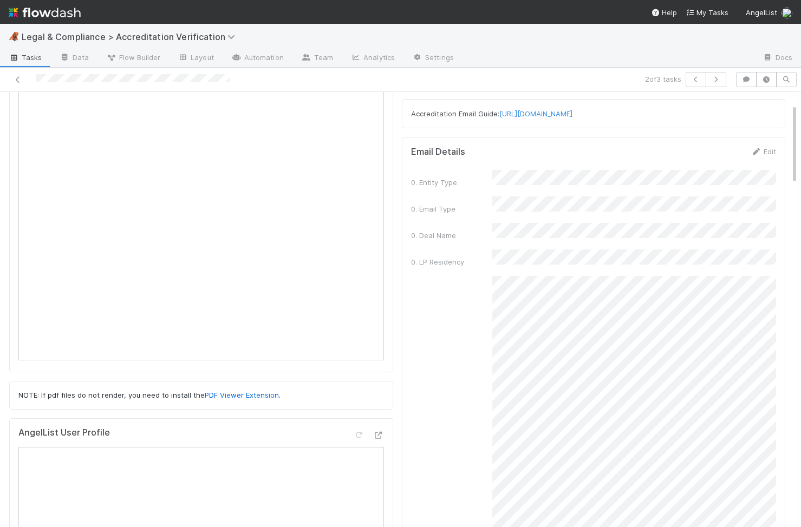
scroll to position [0, 0]
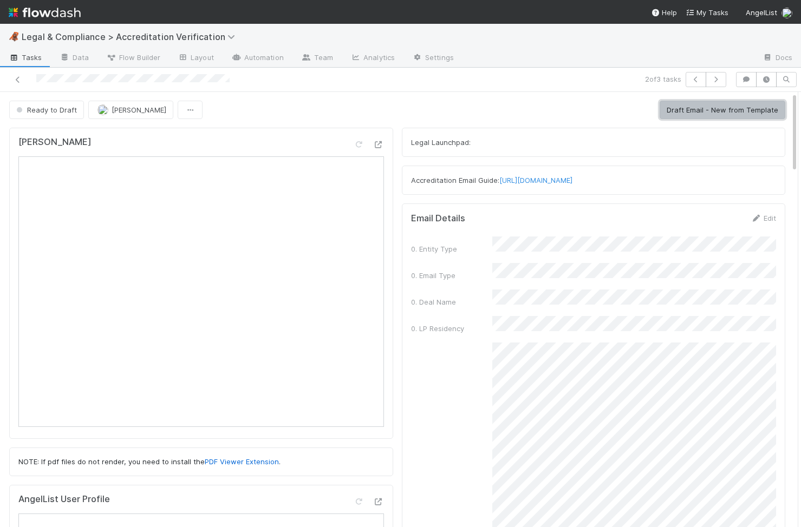
click at [715, 114] on button "Draft Email - New from Template" at bounding box center [722, 110] width 126 height 18
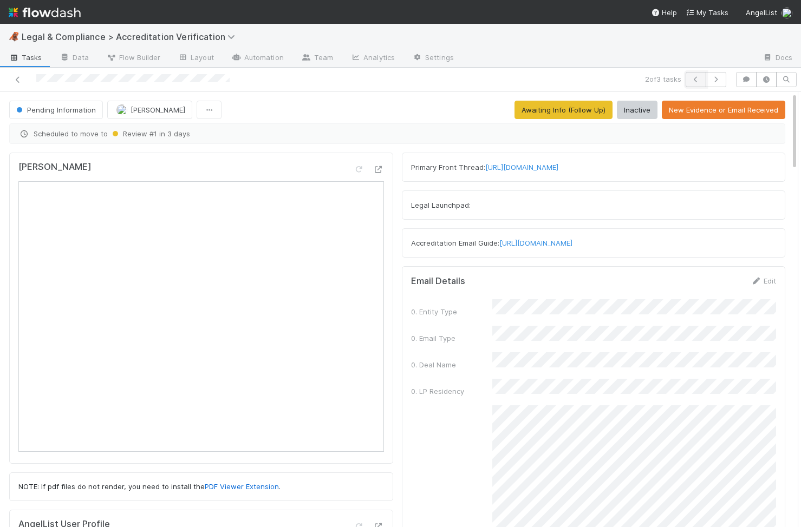
click at [702, 78] on button "button" at bounding box center [695, 79] width 21 height 15
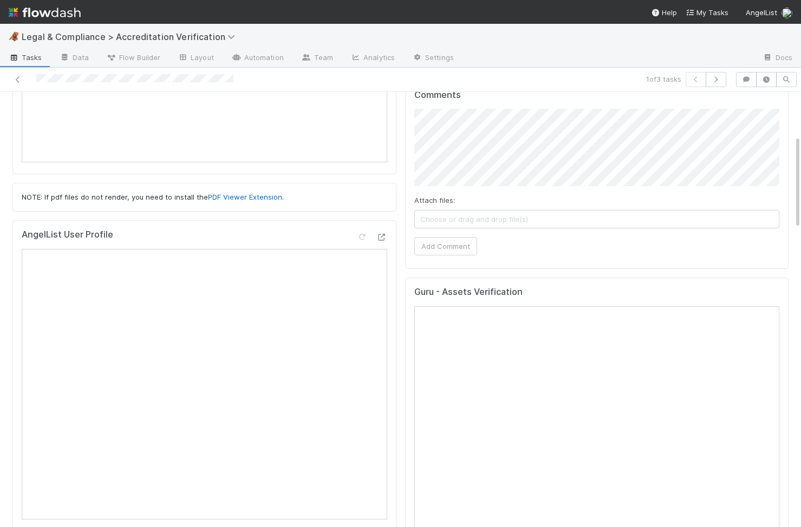
scroll to position [411, 0]
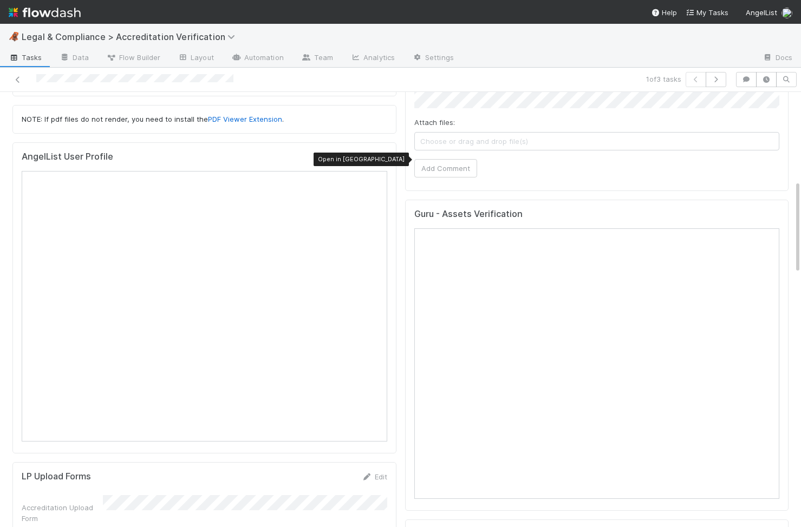
click at [381, 162] on icon at bounding box center [381, 159] width 11 height 7
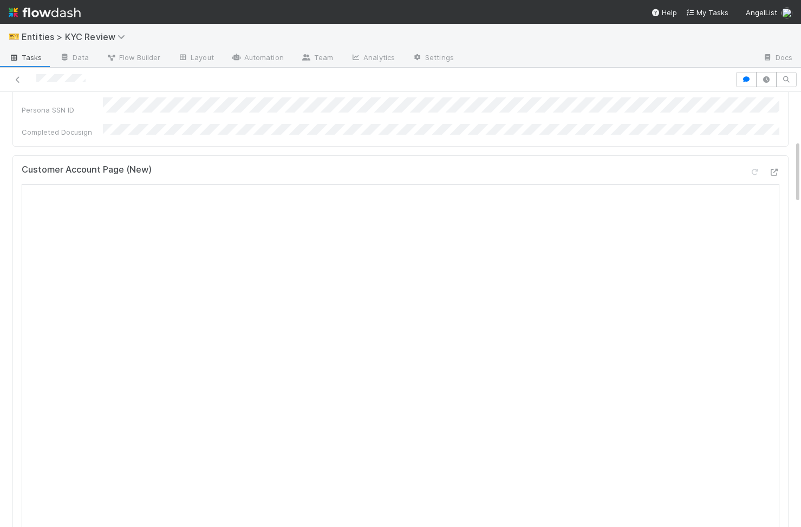
scroll to position [377, 0]
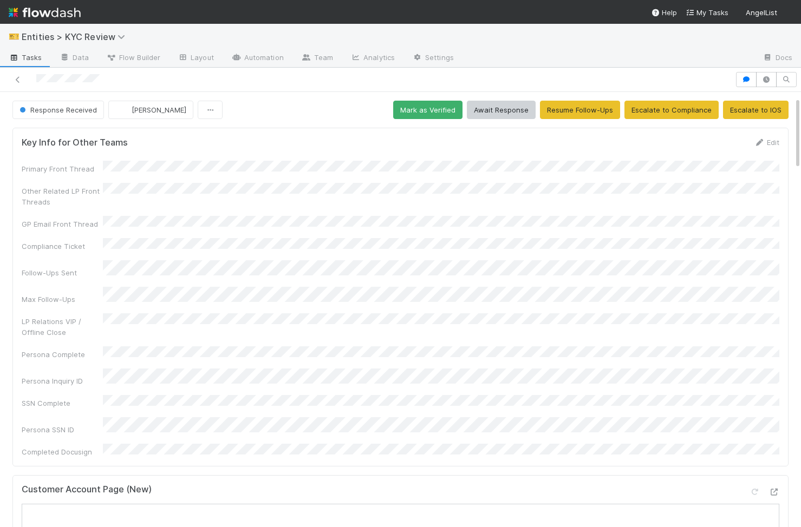
scroll to position [368, 0]
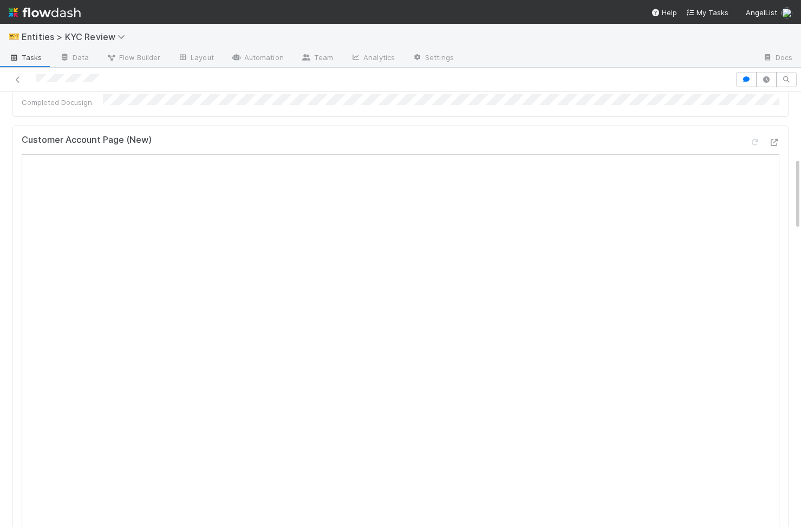
scroll to position [394, 0]
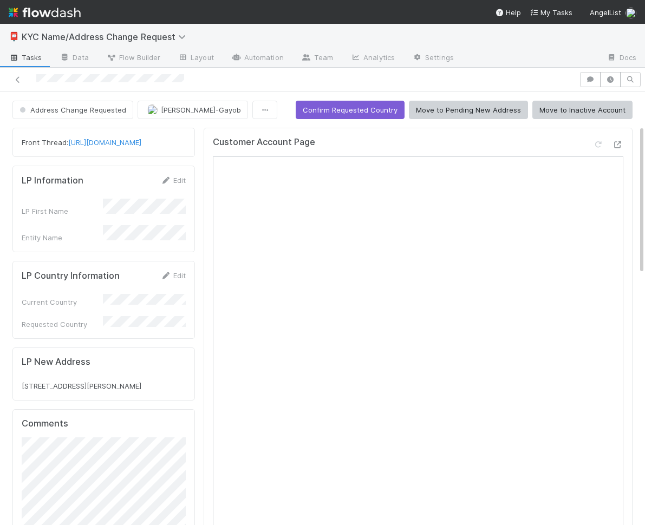
scroll to position [95, 0]
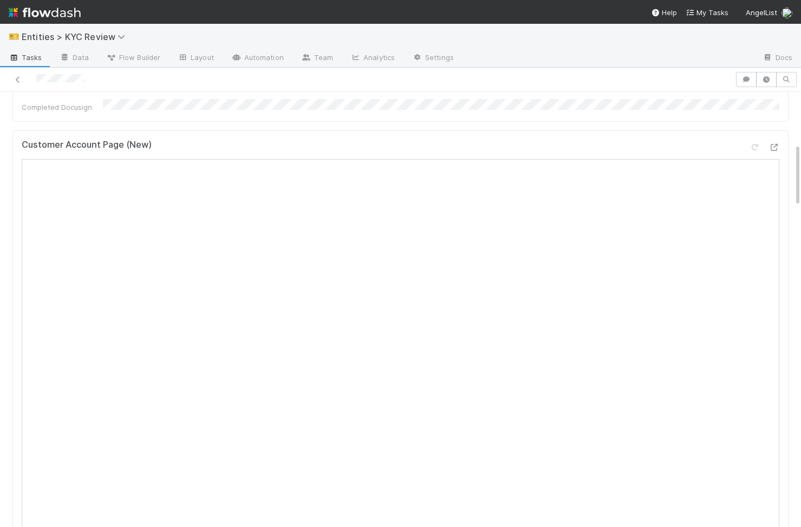
scroll to position [286, 0]
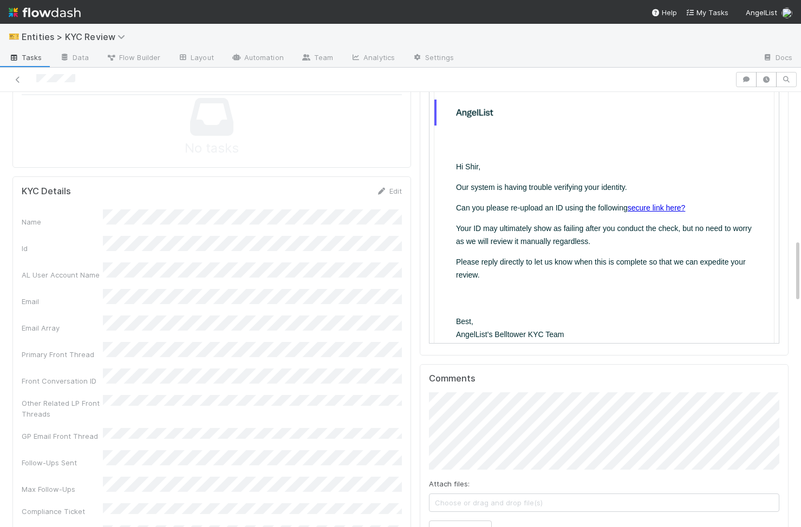
scroll to position [1040, 0]
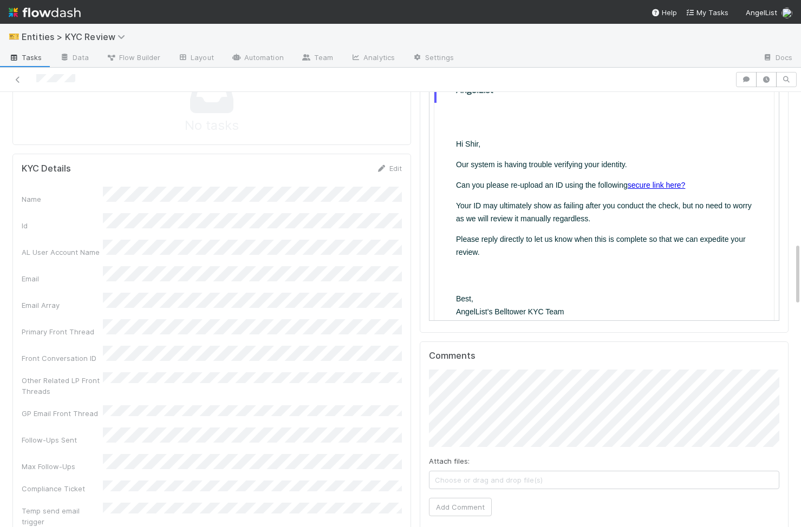
click at [498, 183] on link "secure link here?" at bounding box center [655, 184] width 58 height 9
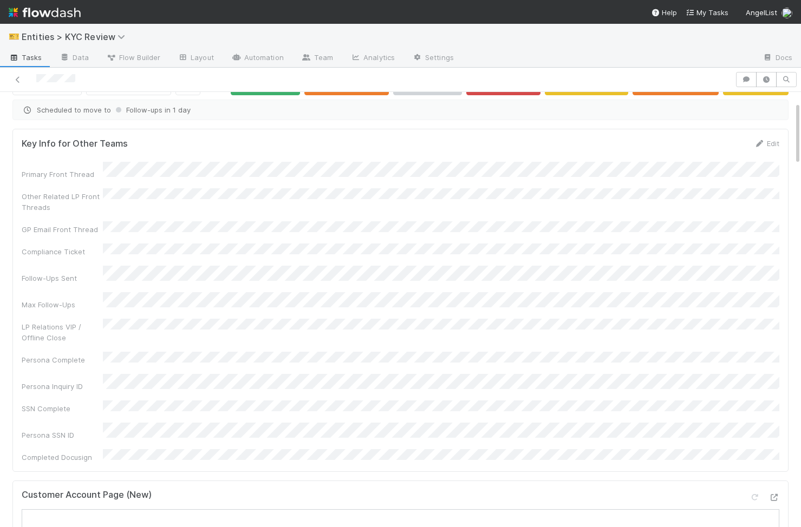
scroll to position [0, 0]
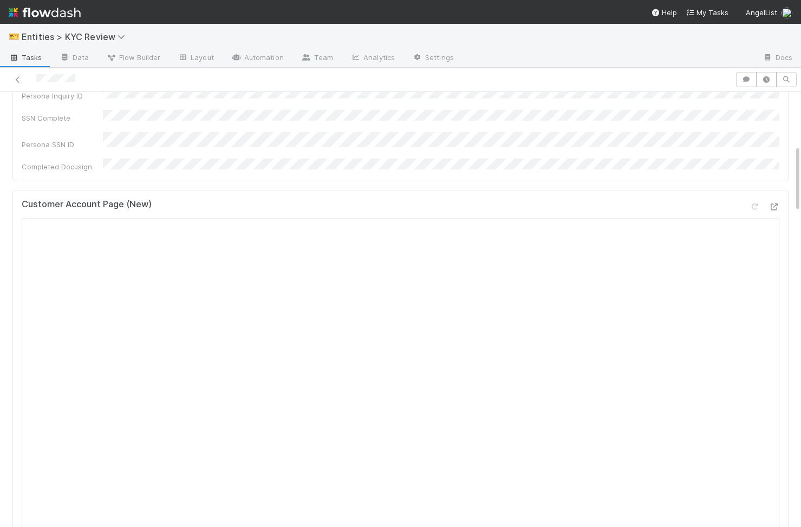
scroll to position [343, 0]
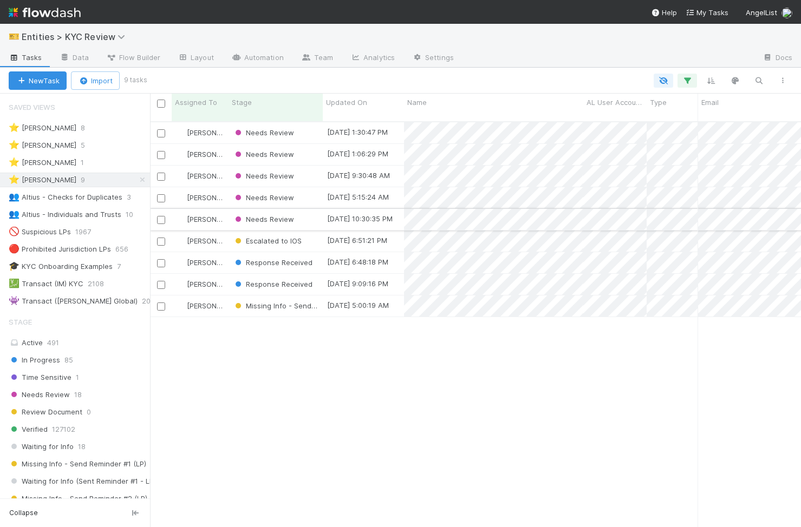
scroll to position [414, 651]
click at [267, 106] on div "Stage" at bounding box center [276, 102] width 88 height 11
click at [267, 106] on div "Sort First → Last Sort Last → First Hide" at bounding box center [400, 263] width 801 height 527
click at [323, 303] on div "[DATE] 5:00:19 AM" at bounding box center [363, 306] width 81 height 21
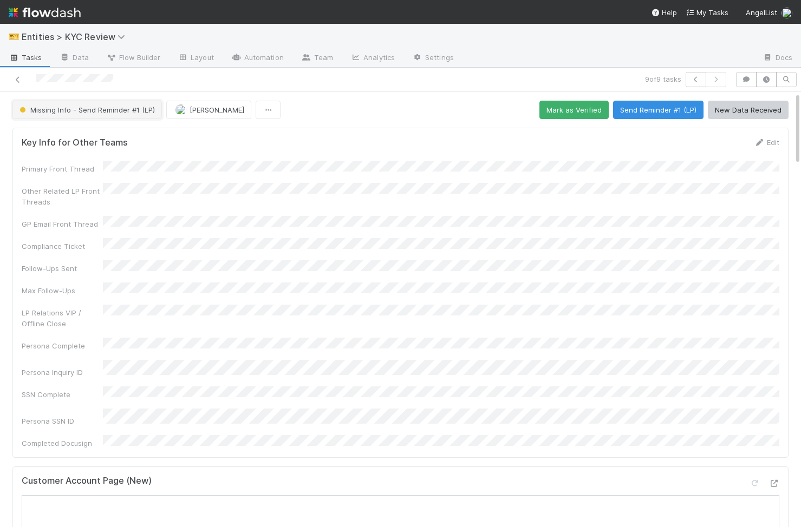
click at [126, 112] on span "Missing Info - Send Reminder #1 (LP)" at bounding box center [86, 110] width 138 height 9
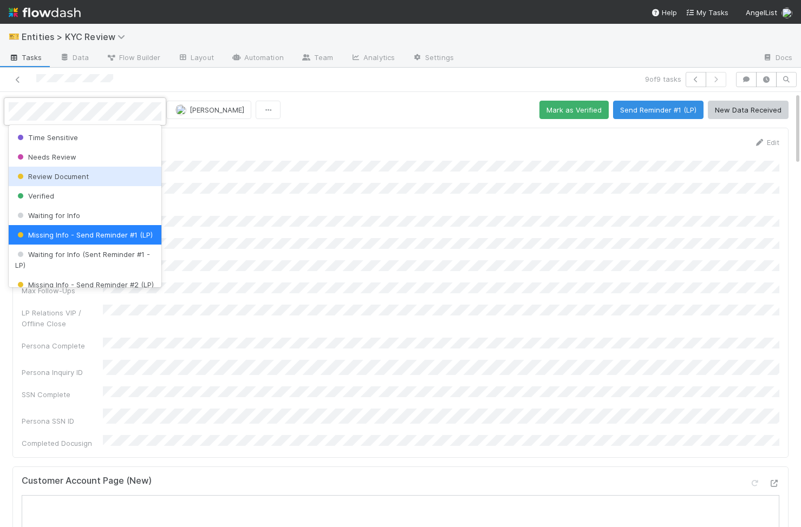
scroll to position [21, 0]
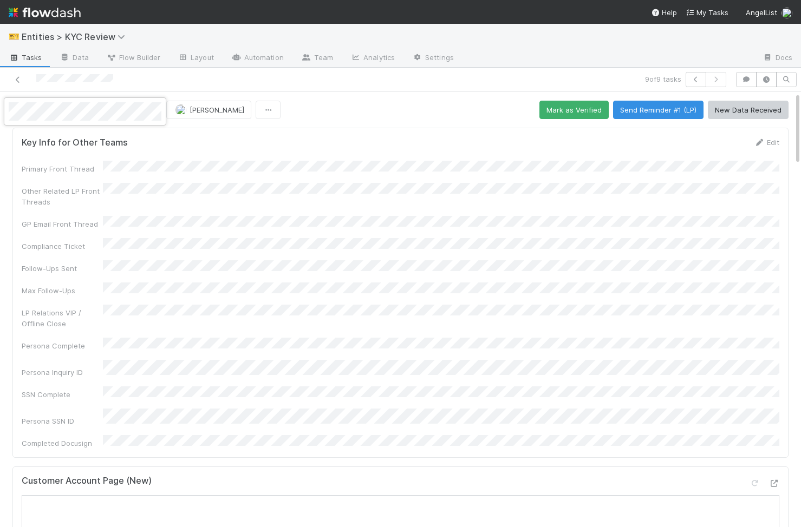
click at [292, 237] on div at bounding box center [400, 263] width 801 height 527
click at [692, 80] on icon "button" at bounding box center [695, 79] width 11 height 6
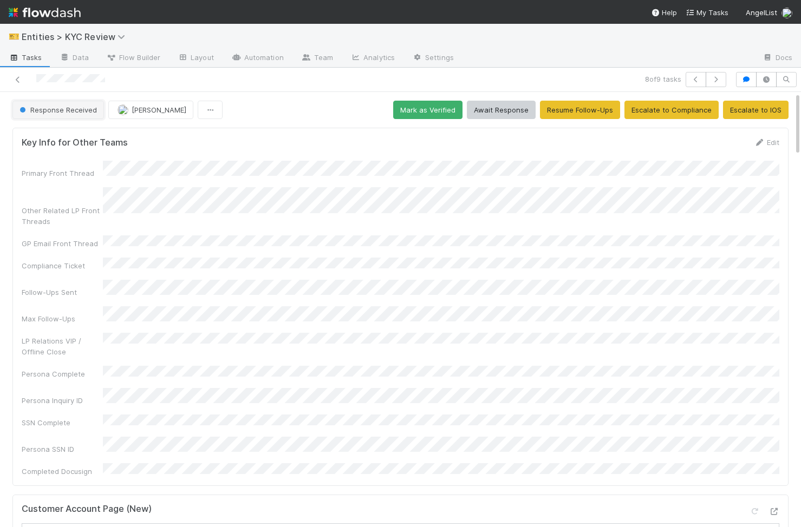
click at [97, 111] on button "Response Received" at bounding box center [57, 110] width 91 height 18
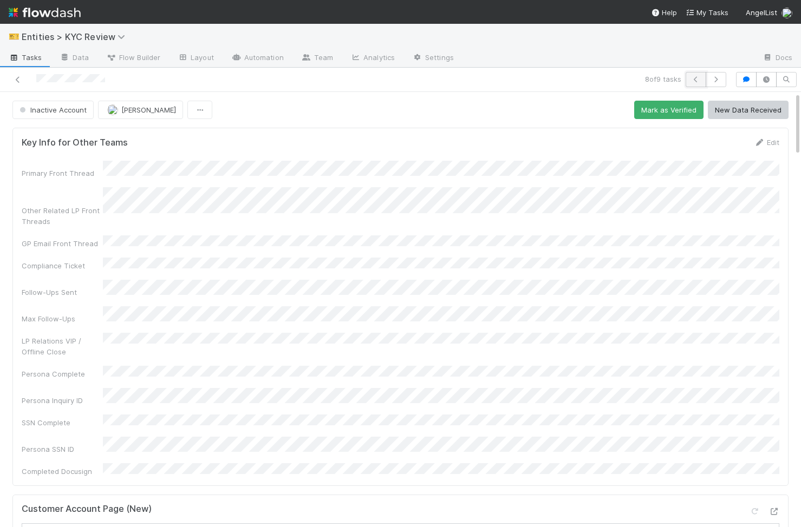
click at [692, 87] on button "button" at bounding box center [695, 79] width 21 height 15
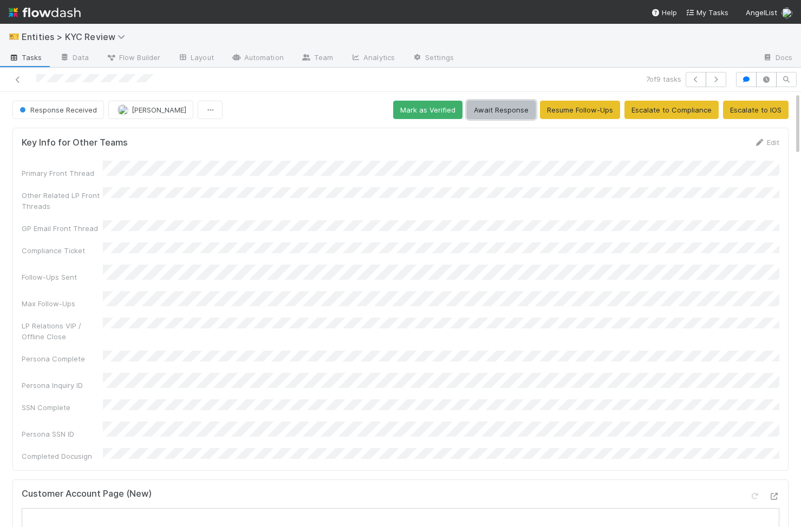
click at [494, 109] on button "Await Response" at bounding box center [501, 110] width 69 height 18
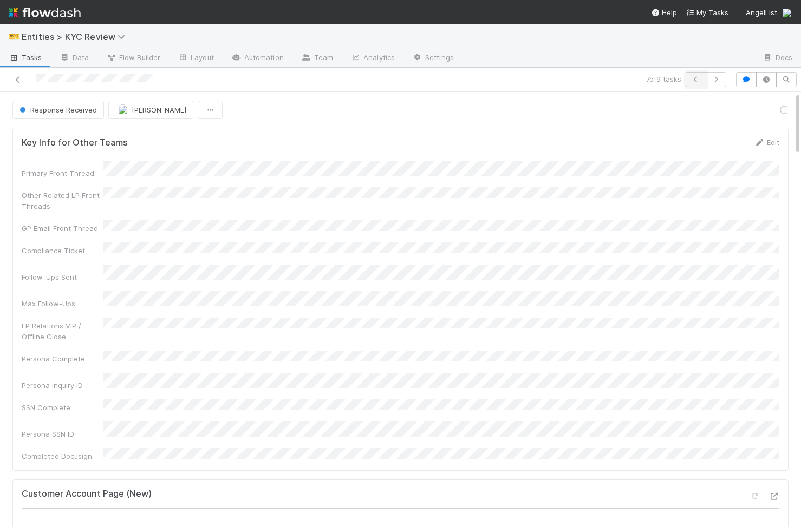
click at [692, 81] on icon "button" at bounding box center [695, 79] width 11 height 6
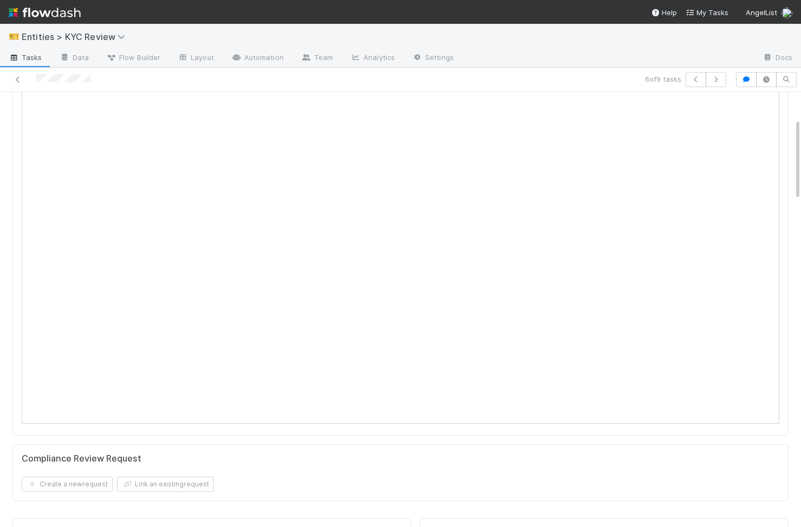
scroll to position [143, 0]
click at [486, 499] on div "Compliance Review Request" at bounding box center [400, 504] width 757 height 11
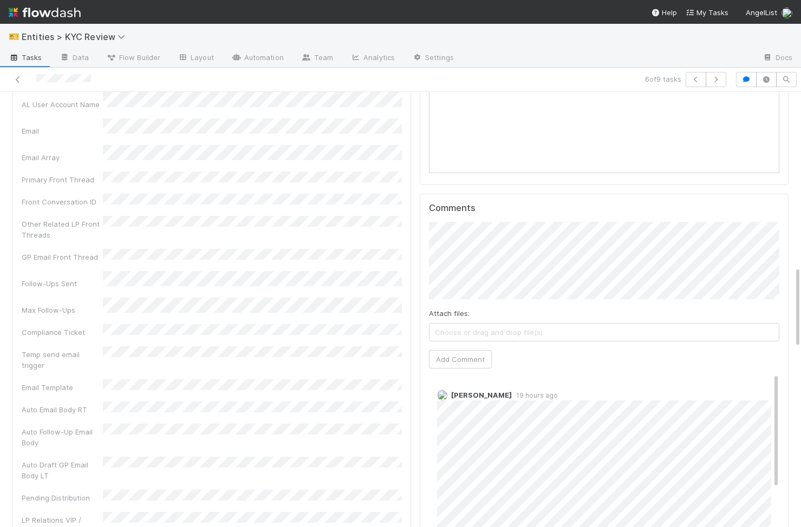
scroll to position [934, 0]
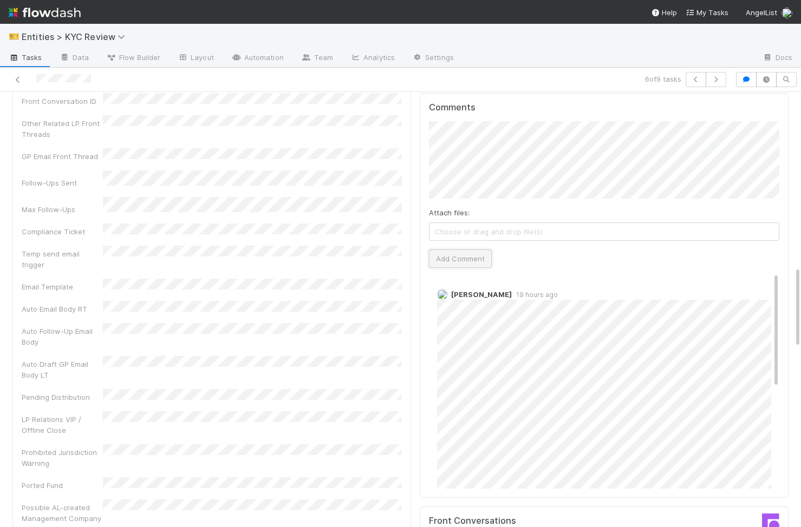
click at [476, 250] on button "Add Comment" at bounding box center [460, 259] width 63 height 18
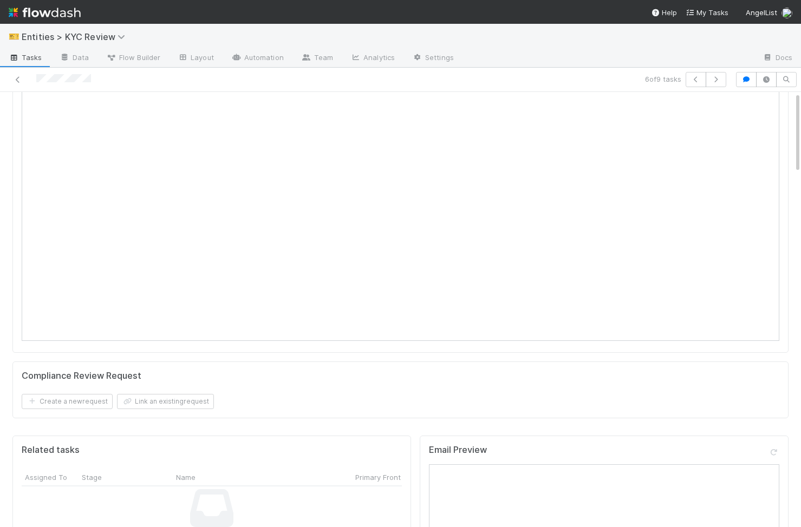
scroll to position [0, 0]
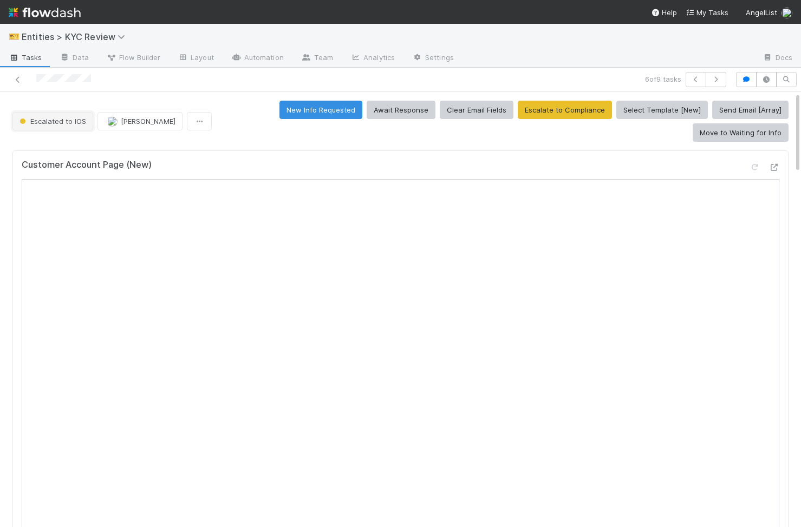
click at [64, 117] on span "Escalated to IOS" at bounding box center [51, 121] width 69 height 9
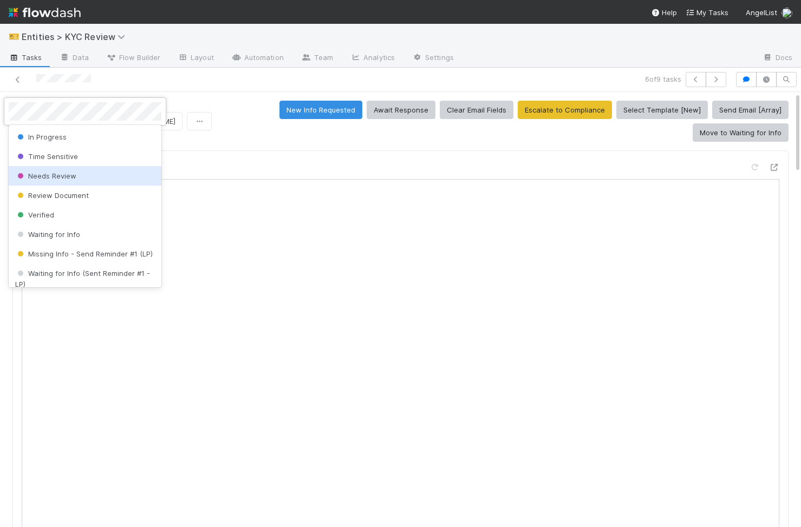
click at [61, 179] on span "Needs Review" at bounding box center [45, 176] width 61 height 9
